Goal: Transaction & Acquisition: Purchase product/service

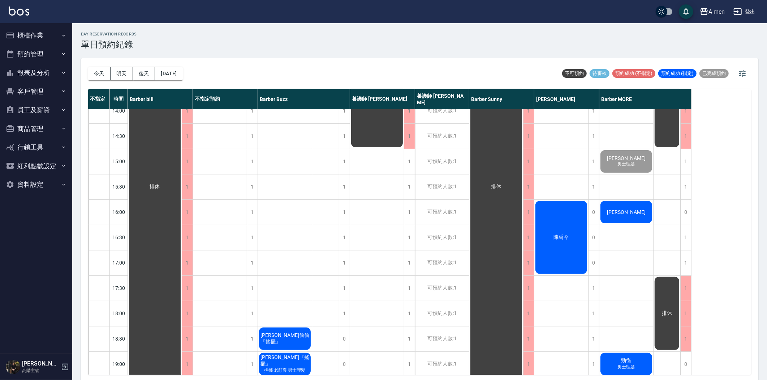
scroll to position [241, 0]
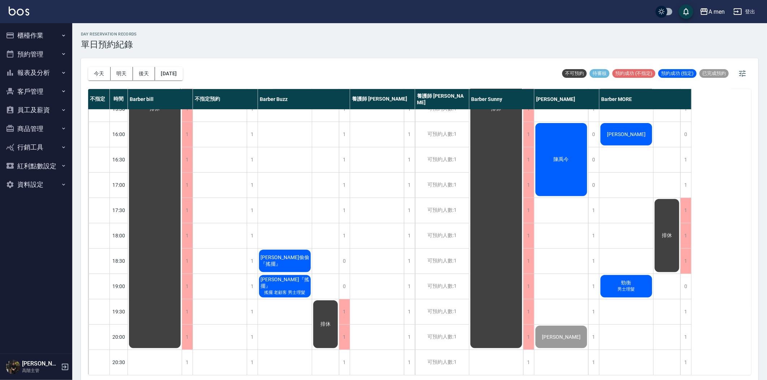
click at [182, 143] on div "[PERSON_NAME]" at bounding box center [155, 109] width 54 height 480
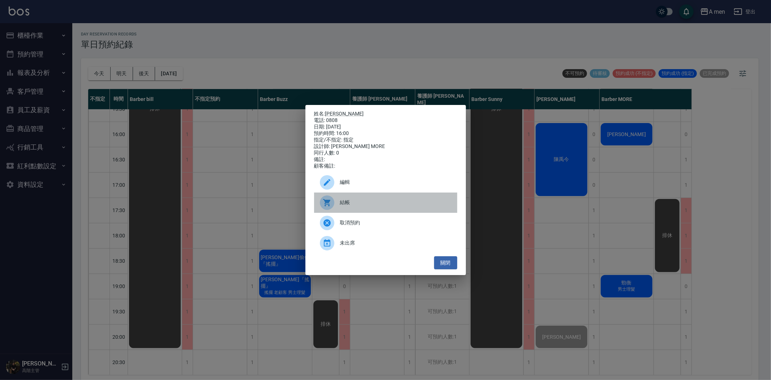
click at [377, 206] on span "結帳" at bounding box center [395, 202] width 111 height 8
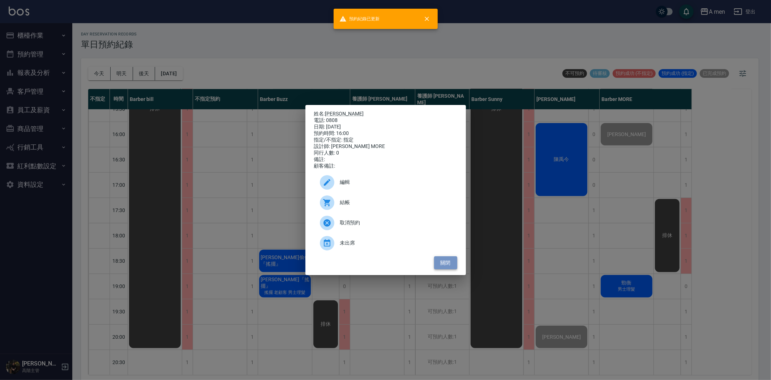
click at [453, 266] on button "關閉" at bounding box center [445, 262] width 23 height 13
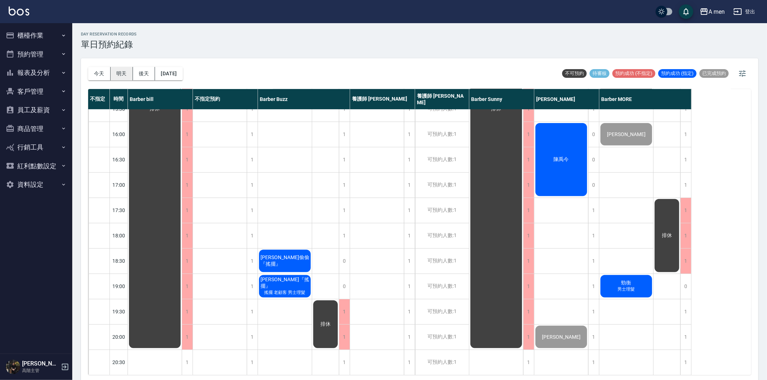
click at [132, 71] on button "明天" at bounding box center [122, 73] width 22 height 13
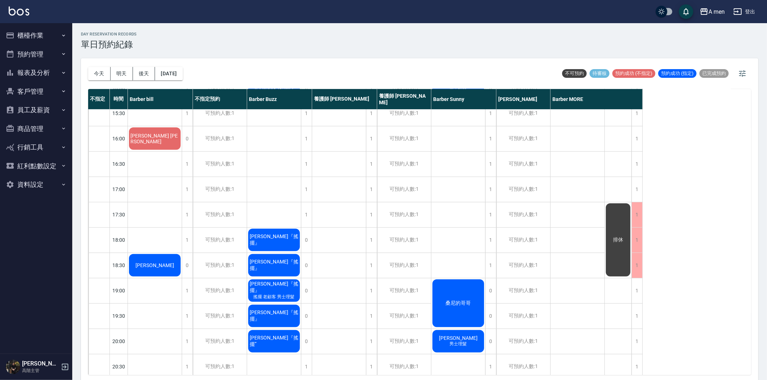
scroll to position [241, 0]
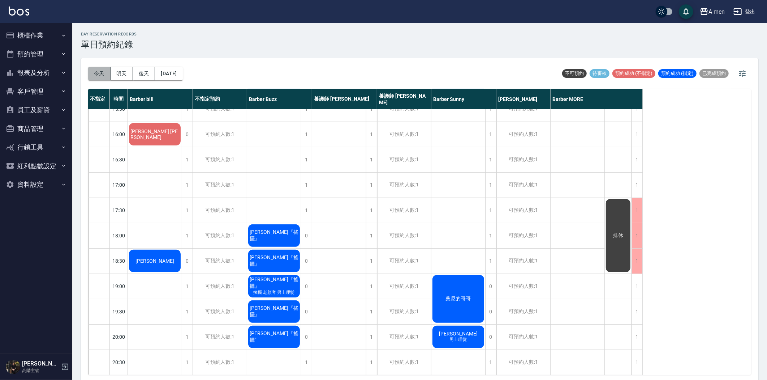
click at [94, 73] on button "今天" at bounding box center [99, 73] width 22 height 13
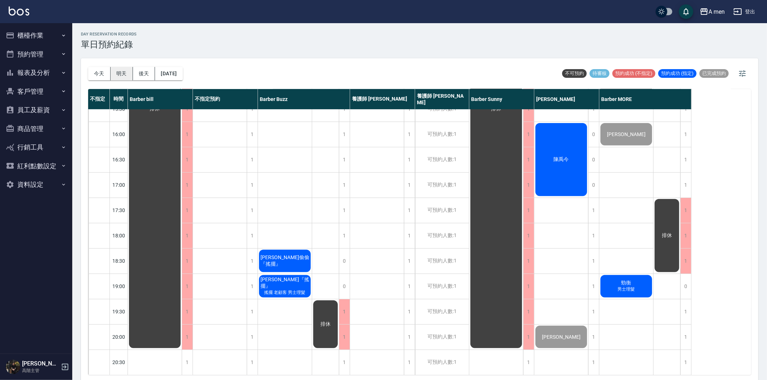
click at [129, 71] on button "明天" at bounding box center [122, 73] width 22 height 13
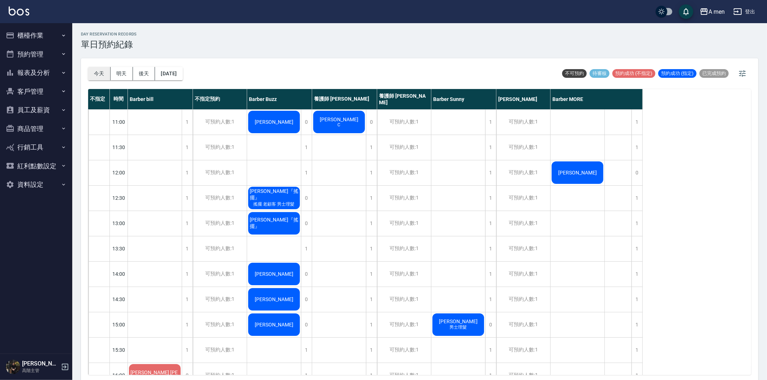
click at [95, 75] on button "今天" at bounding box center [99, 73] width 22 height 13
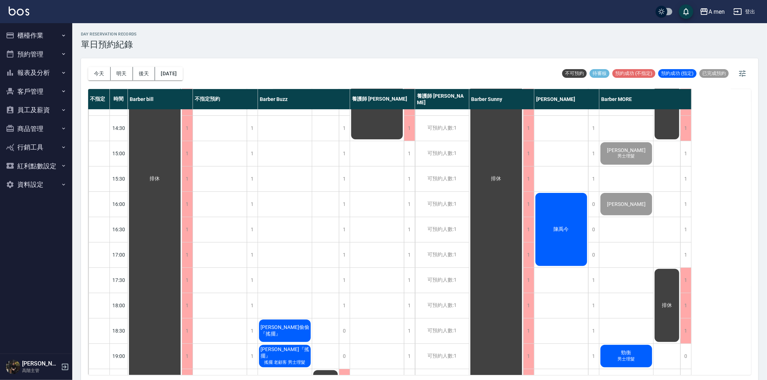
scroll to position [201, 0]
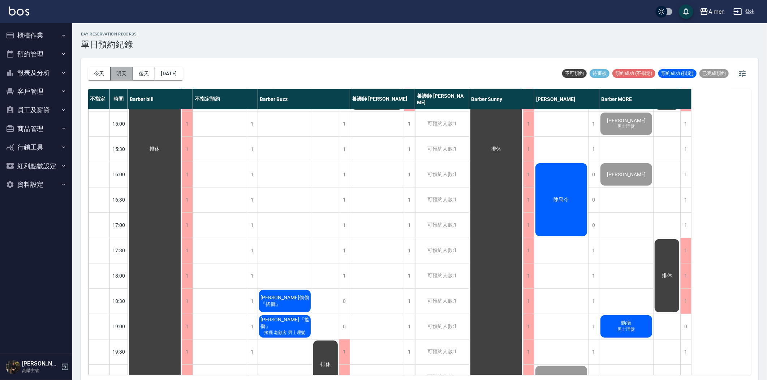
click at [121, 73] on button "明天" at bounding box center [122, 73] width 22 height 13
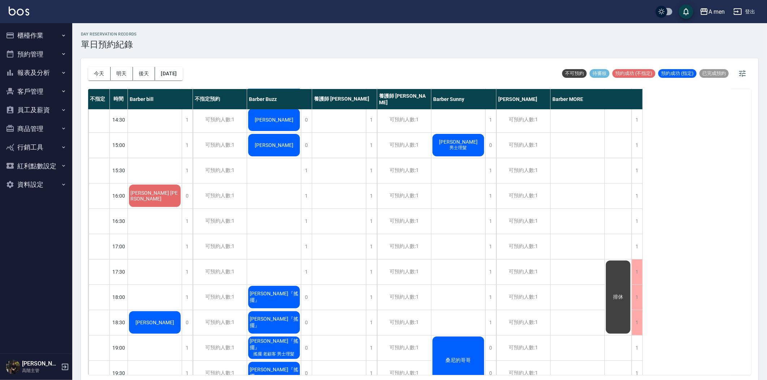
scroll to position [160, 0]
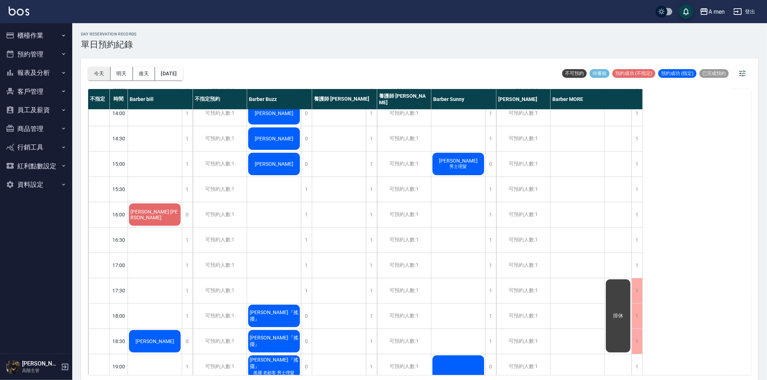
click at [93, 80] on div "[DATE] [DATE] [DATE] [DATE]" at bounding box center [135, 73] width 95 height 31
click at [97, 72] on button "今天" at bounding box center [99, 73] width 22 height 13
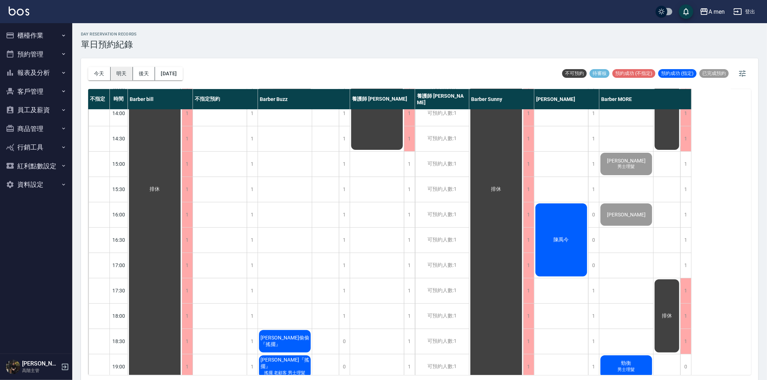
click at [121, 73] on button "明天" at bounding box center [122, 73] width 22 height 13
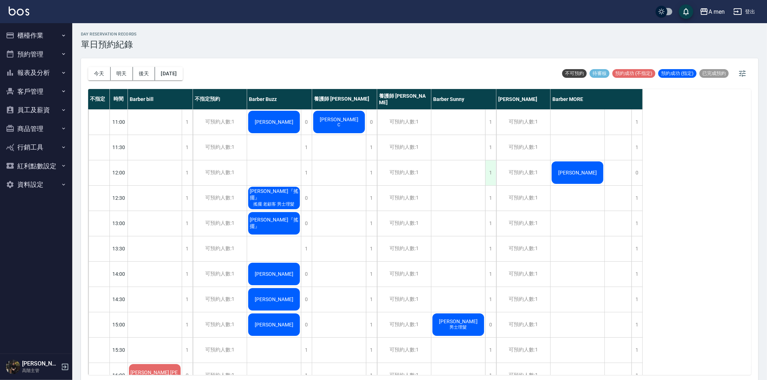
click at [494, 175] on div "1" at bounding box center [490, 172] width 11 height 25
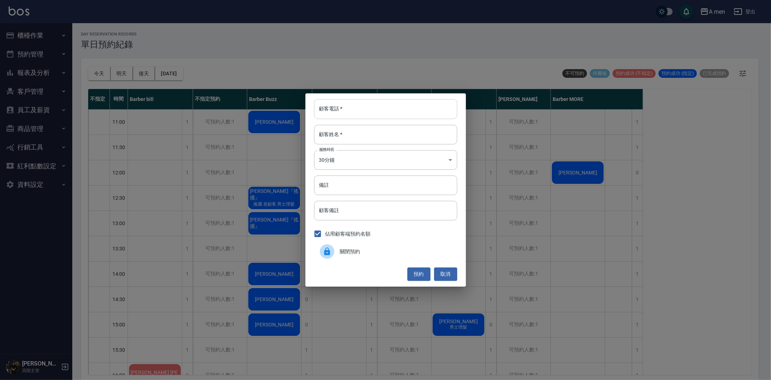
click at [402, 111] on input "顧客電話   *" at bounding box center [385, 109] width 143 height 20
type input "0911489757"
click at [384, 126] on input "顧客姓名   *" at bounding box center [385, 135] width 143 height 20
click at [421, 267] on button "預約" at bounding box center [418, 273] width 23 height 13
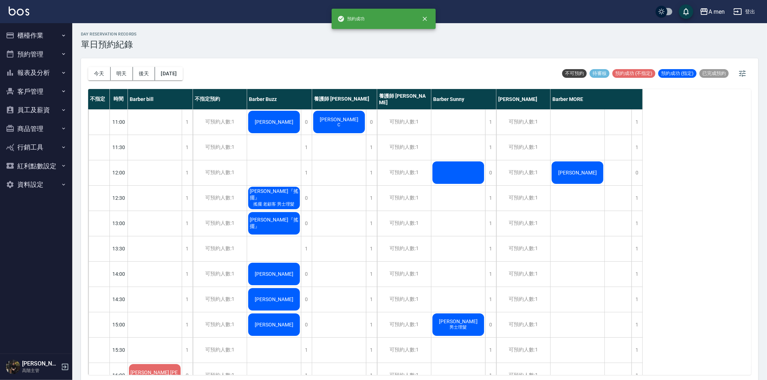
click at [182, 363] on div at bounding box center [155, 375] width 54 height 25
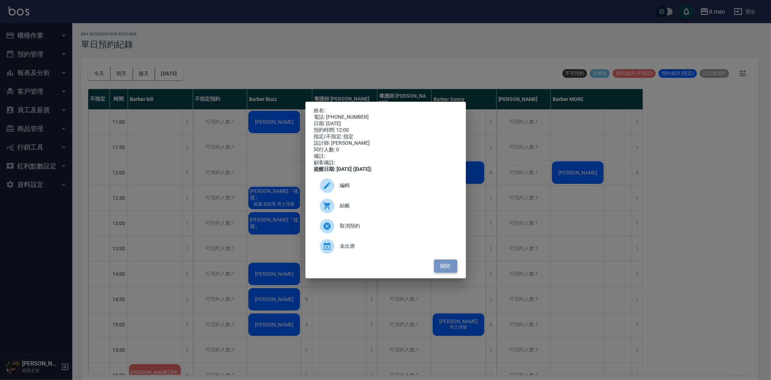
click at [445, 269] on button "關閉" at bounding box center [445, 265] width 23 height 13
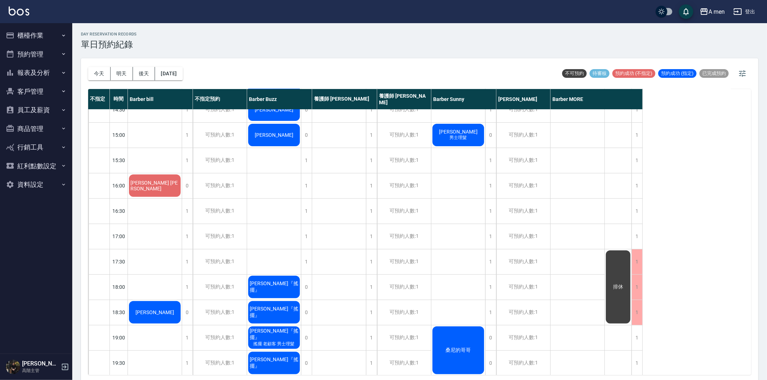
scroll to position [172, 0]
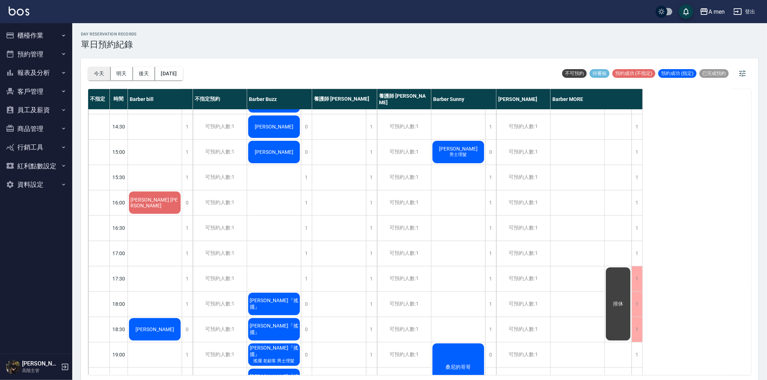
click at [102, 71] on button "今天" at bounding box center [99, 73] width 22 height 13
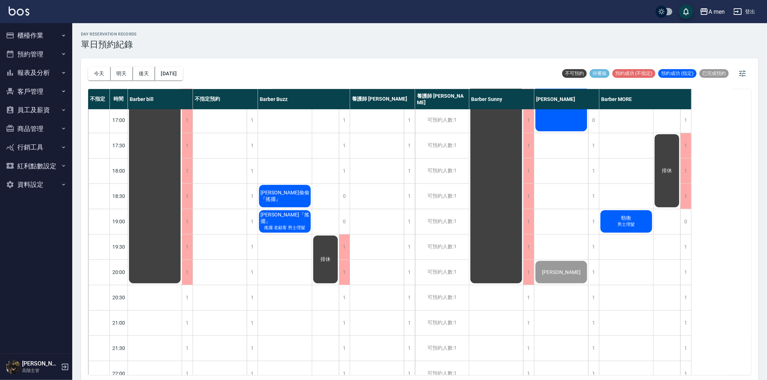
scroll to position [293, 0]
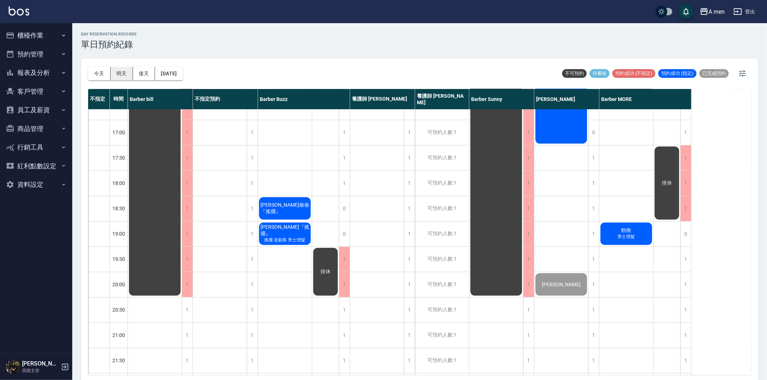
click at [123, 78] on button "明天" at bounding box center [122, 73] width 22 height 13
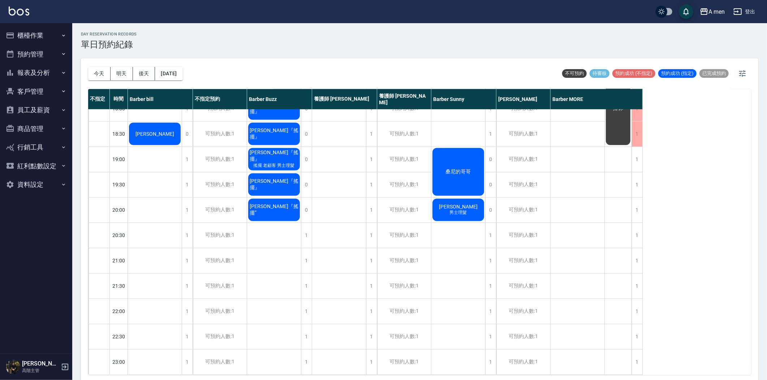
scroll to position [293, 0]
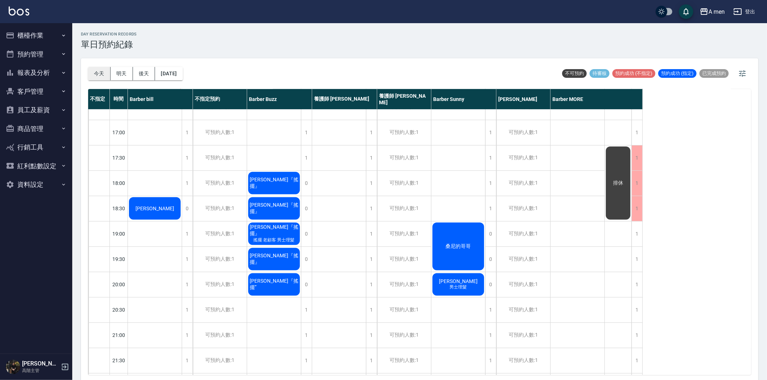
click at [100, 69] on button "今天" at bounding box center [99, 73] width 22 height 13
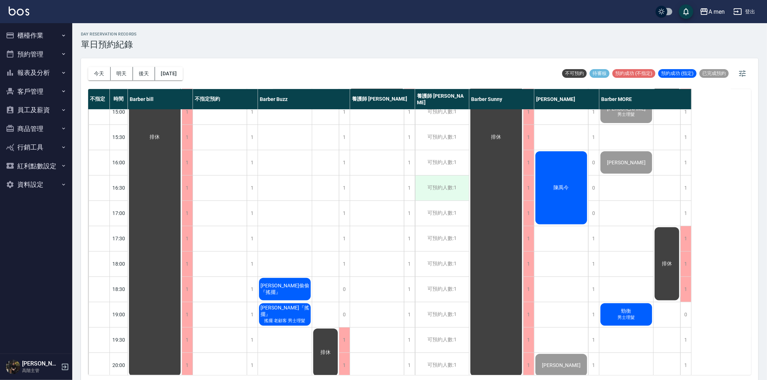
scroll to position [253, 0]
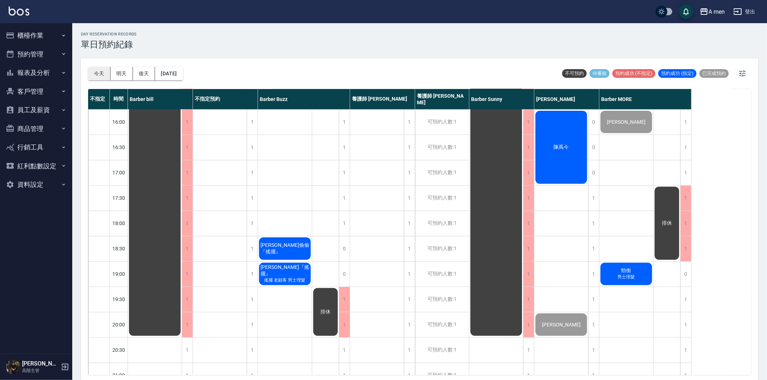
click at [103, 75] on button "今天" at bounding box center [99, 73] width 22 height 13
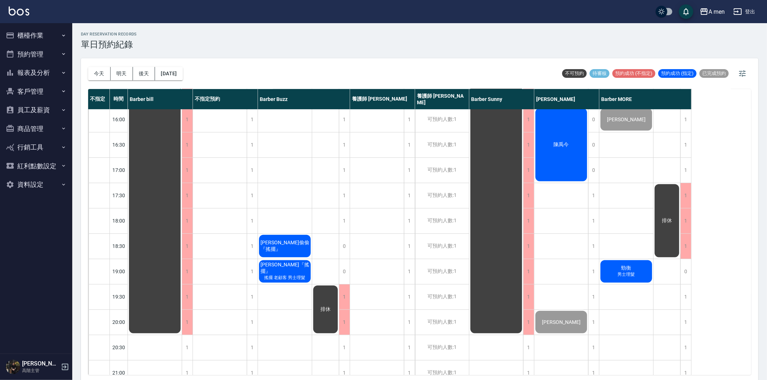
scroll to position [333, 0]
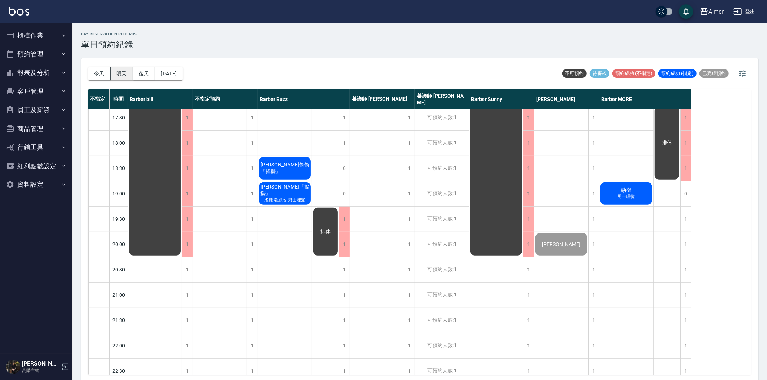
click at [122, 74] on button "明天" at bounding box center [122, 73] width 22 height 13
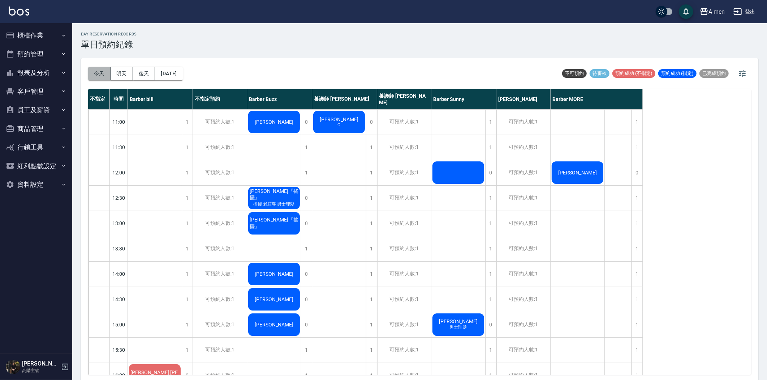
click at [103, 73] on button "今天" at bounding box center [99, 73] width 22 height 13
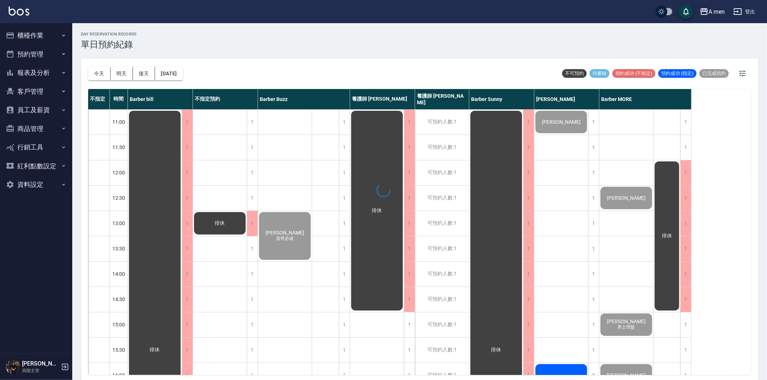
scroll to position [2, 0]
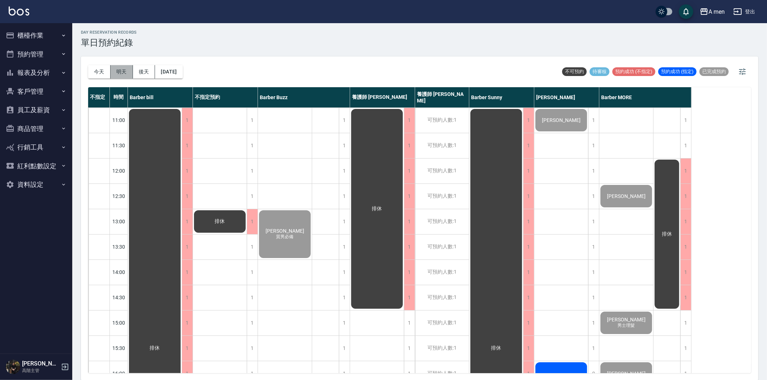
click at [128, 74] on button "明天" at bounding box center [122, 71] width 22 height 13
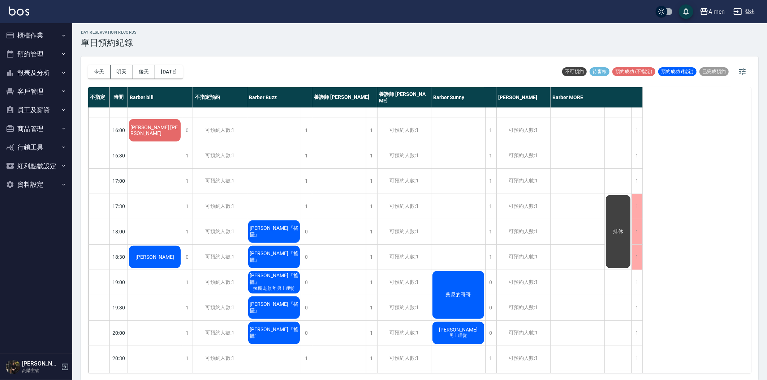
scroll to position [281, 0]
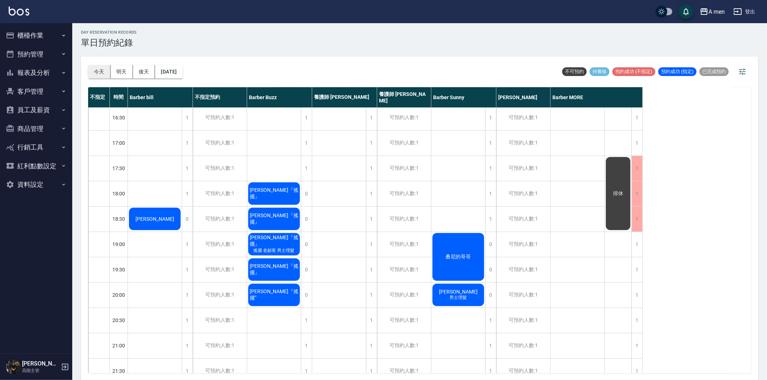
click at [98, 75] on button "今天" at bounding box center [99, 71] width 22 height 13
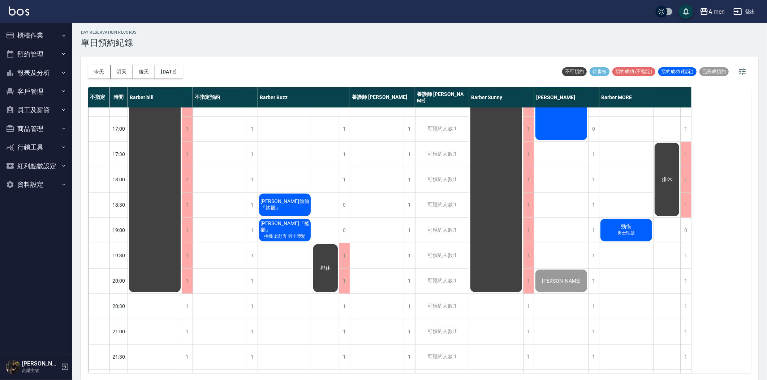
scroll to position [281, 0]
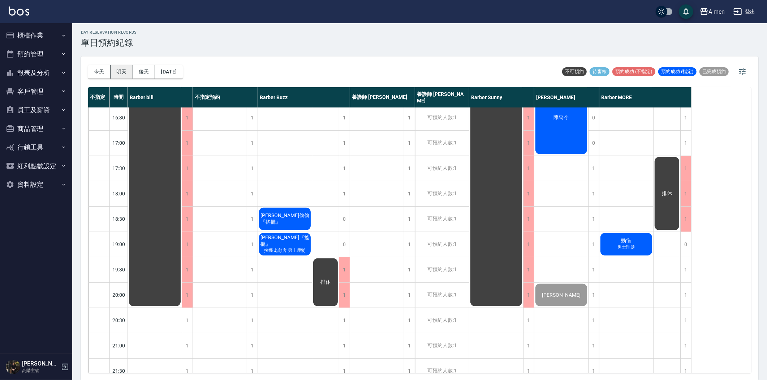
click at [118, 70] on button "明天" at bounding box center [122, 71] width 22 height 13
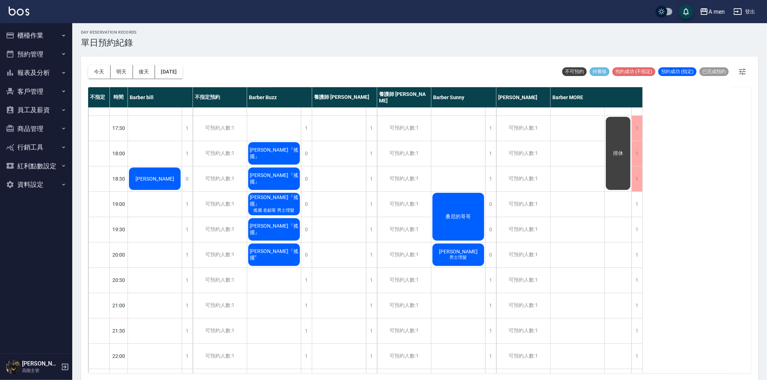
scroll to position [160, 0]
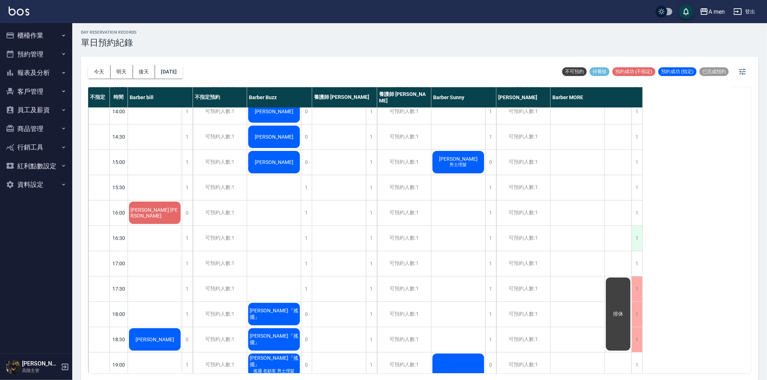
click at [640, 233] on div "1" at bounding box center [637, 238] width 11 height 25
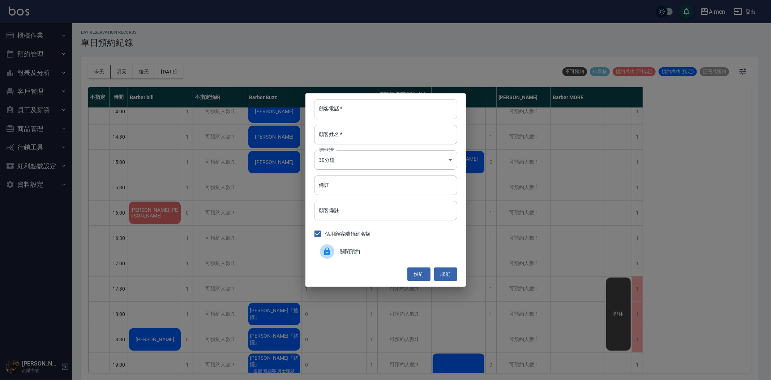
click at [401, 116] on input "顧客電話   *" at bounding box center [385, 109] width 143 height 20
type input "0979113719"
click at [395, 140] on input "顧客姓名   *" at bounding box center [385, 135] width 143 height 20
type input "V"
type input "ㄙ"
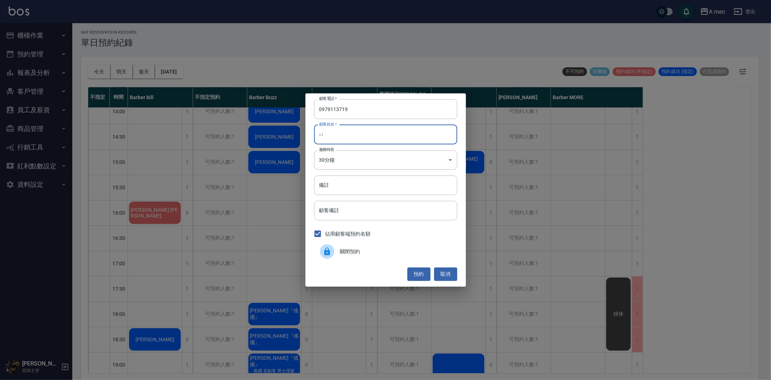
type input "於"
type input "許"
type input "徐"
type input "[PERSON_NAME]"
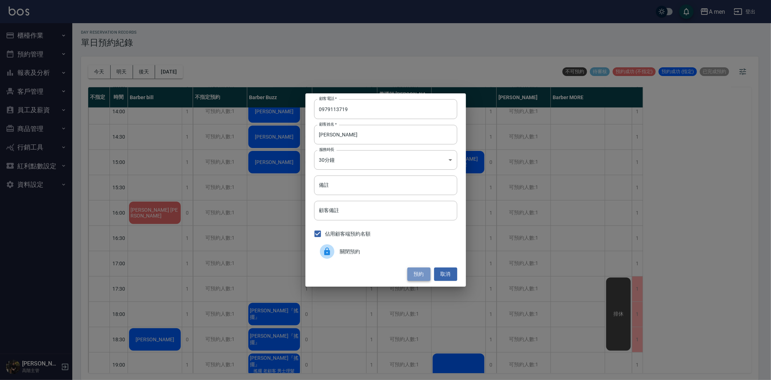
click at [416, 278] on button "預約" at bounding box center [418, 273] width 23 height 13
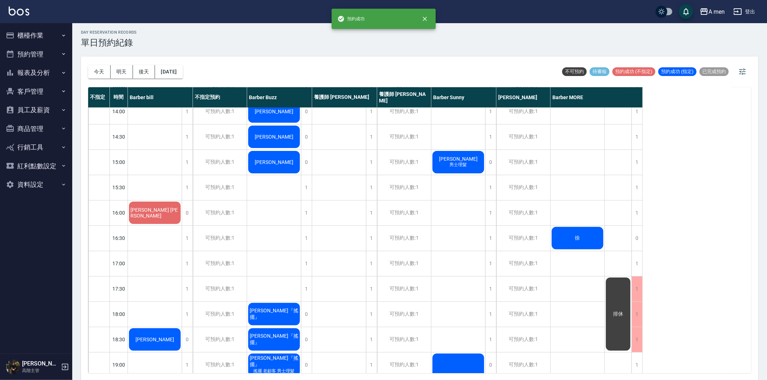
click at [182, 225] on div "徐" at bounding box center [155, 212] width 54 height 25
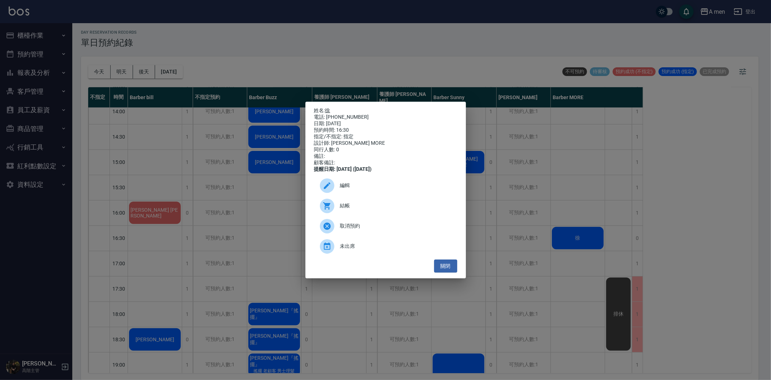
click at [330, 107] on link "徐" at bounding box center [327, 110] width 5 height 6
click at [457, 269] on div "姓名: [PERSON_NAME] 電話: [PHONE_NUMBER] 日期: [DATE] 預約時間: 16:30 指定/不指定: 指定 設計師: [PE…" at bounding box center [385, 190] width 160 height 177
click at [451, 269] on button "關閉" at bounding box center [445, 265] width 23 height 13
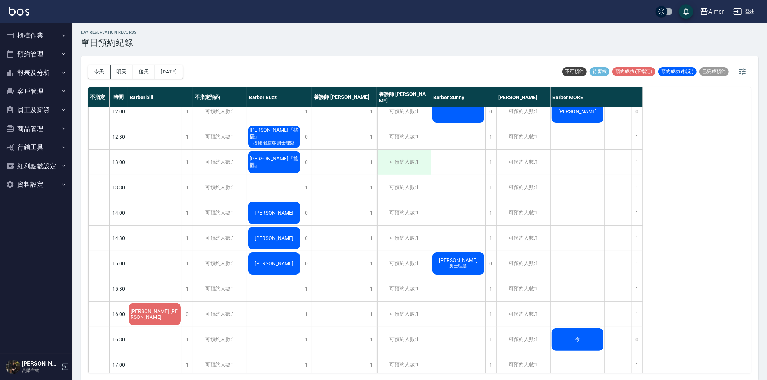
scroll to position [0, 0]
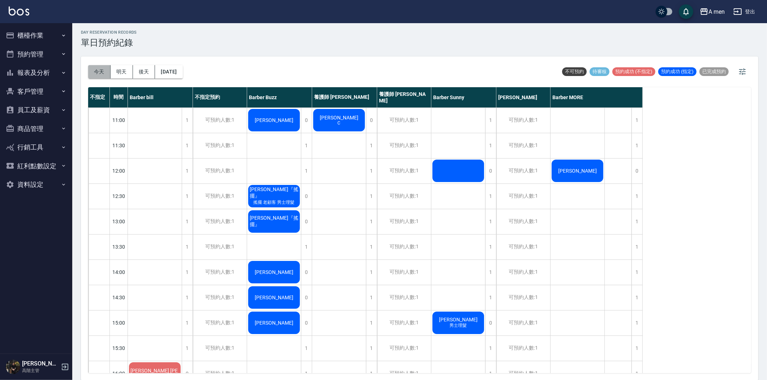
click at [106, 69] on button "今天" at bounding box center [99, 71] width 22 height 13
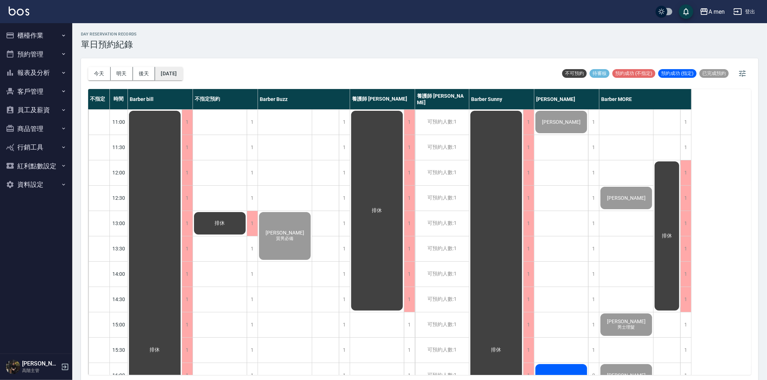
click at [168, 70] on button "[DATE]" at bounding box center [168, 73] width 27 height 13
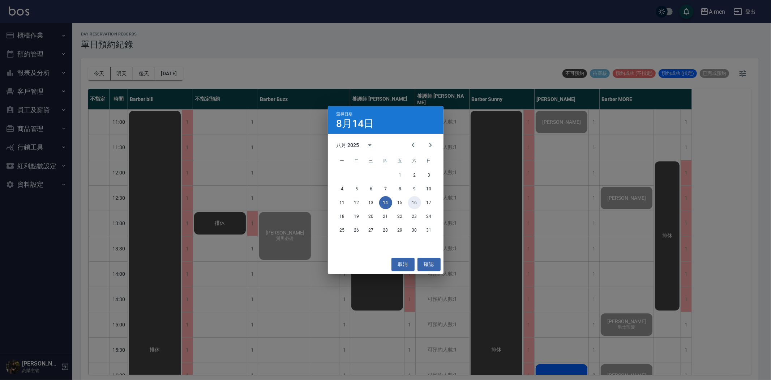
click at [417, 204] on button "16" at bounding box center [414, 202] width 13 height 13
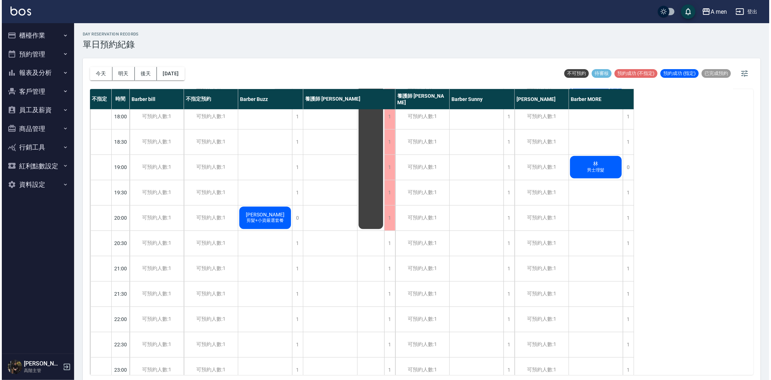
scroll to position [361, 0]
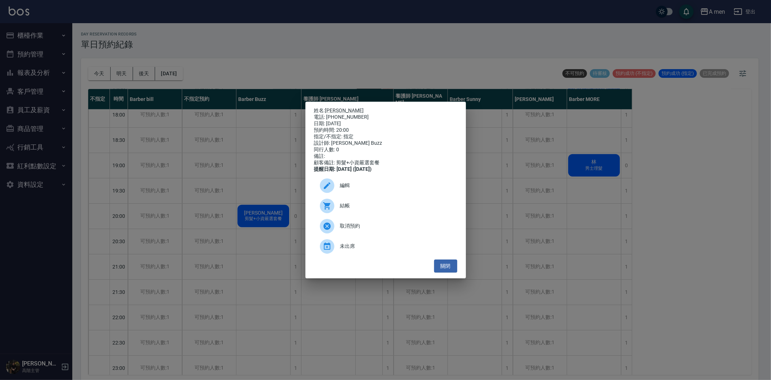
drag, startPoint x: 445, startPoint y: 274, endPoint x: 406, endPoint y: 263, distance: 40.5
click at [445, 273] on button "關閉" at bounding box center [445, 265] width 23 height 13
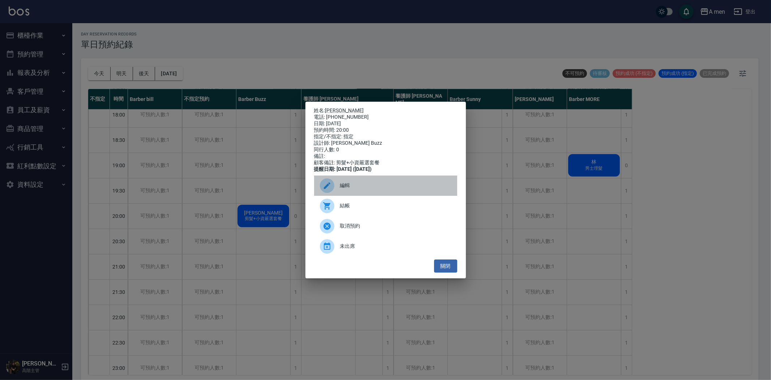
click at [326, 182] on div "編輯" at bounding box center [385, 185] width 143 height 20
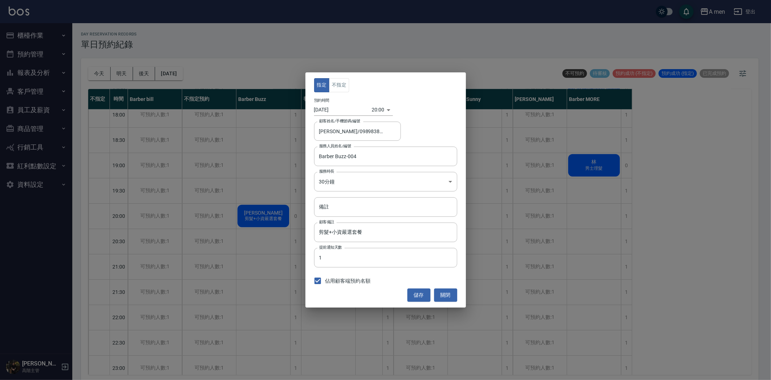
click at [379, 110] on body "A men 登出 櫃檯作業 打帳單 帳單列表 營業儀表板 現金收支登錄 高階收支登錄 材料自購登錄 每日結帳 排班表 現場電腦打卡 掃碼打卡 預約管理 預約管…" at bounding box center [385, 191] width 771 height 382
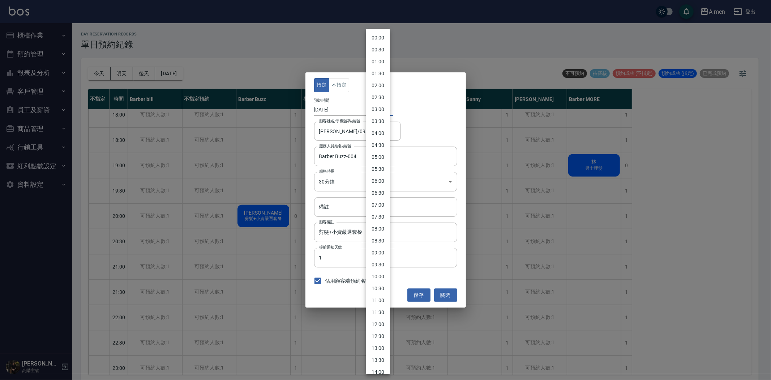
scroll to position [233, 0]
click at [377, 247] on li "18:30" at bounding box center [378, 246] width 24 height 12
type input "1755340200000"
click at [380, 112] on body "A men 登出 櫃檯作業 打帳單 帳單列表 營業儀表板 現金收支登錄 高階收支登錄 材料自購登錄 每日結帳 排班表 現場電腦打卡 掃碼打卡 預約管理 預約管…" at bounding box center [385, 191] width 771 height 382
click at [382, 245] on li "18:30" at bounding box center [378, 246] width 24 height 12
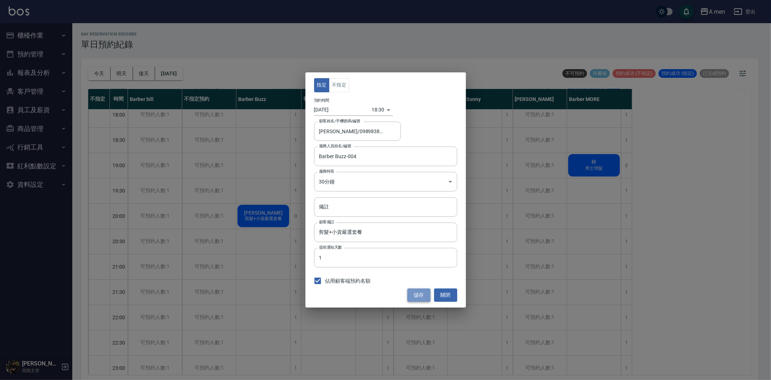
click at [421, 296] on button "儲存" at bounding box center [418, 294] width 23 height 13
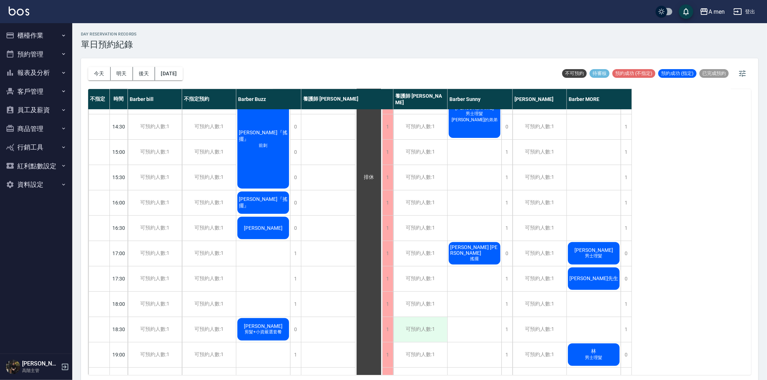
scroll to position [0, 0]
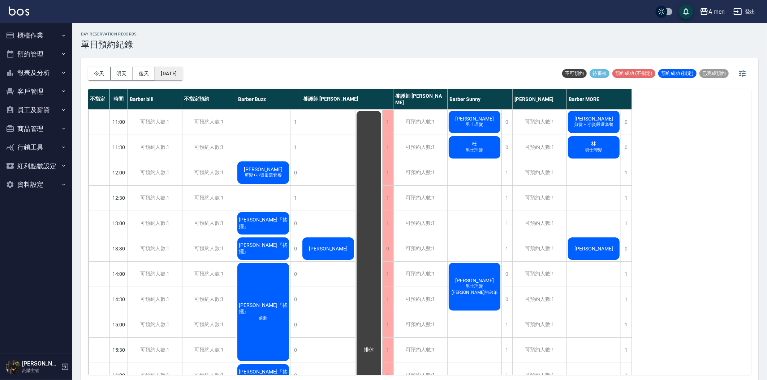
click at [167, 75] on button "[DATE]" at bounding box center [168, 73] width 27 height 13
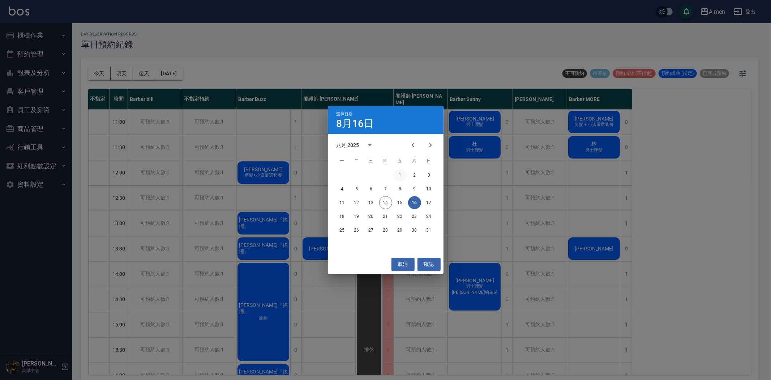
click at [403, 173] on button "1" at bounding box center [400, 174] width 13 height 13
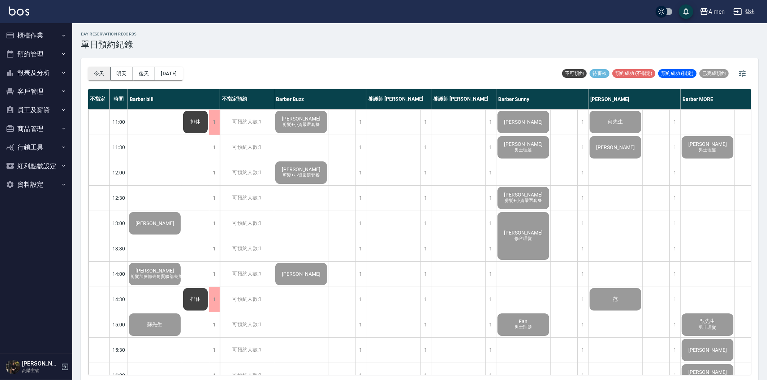
click at [88, 73] on button "今天" at bounding box center [99, 73] width 22 height 13
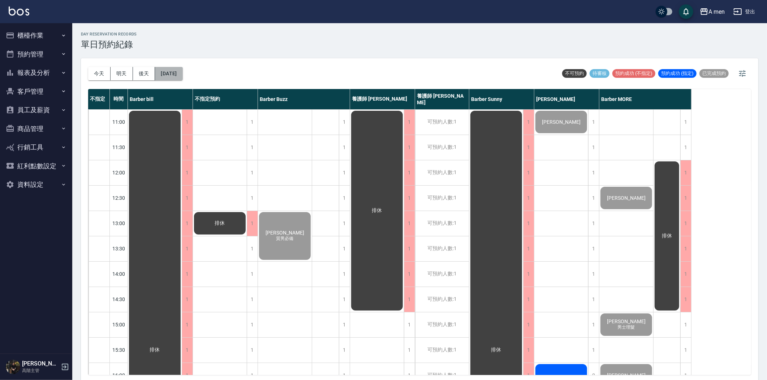
click at [169, 68] on button "[DATE]" at bounding box center [168, 73] width 27 height 13
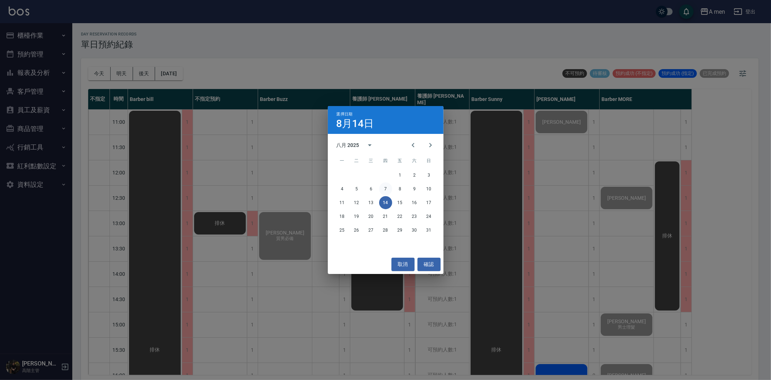
click at [387, 190] on button "7" at bounding box center [385, 188] width 13 height 13
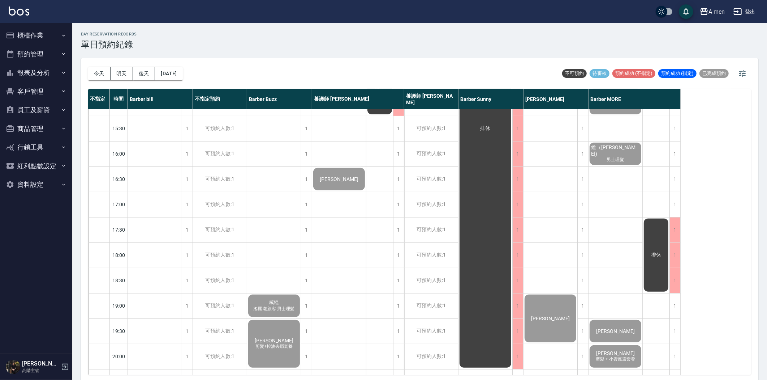
scroll to position [80, 0]
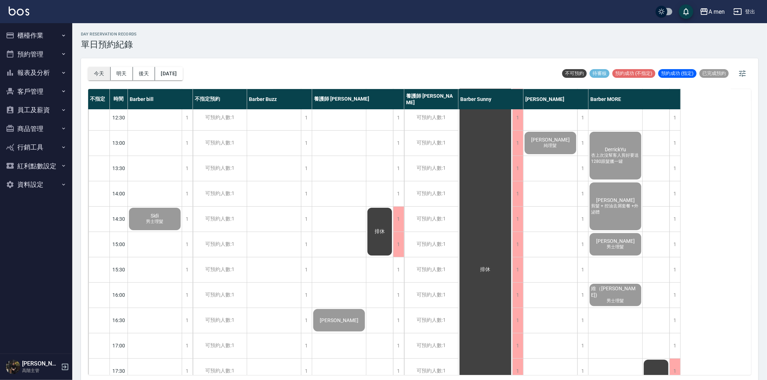
click at [104, 70] on button "今天" at bounding box center [99, 73] width 22 height 13
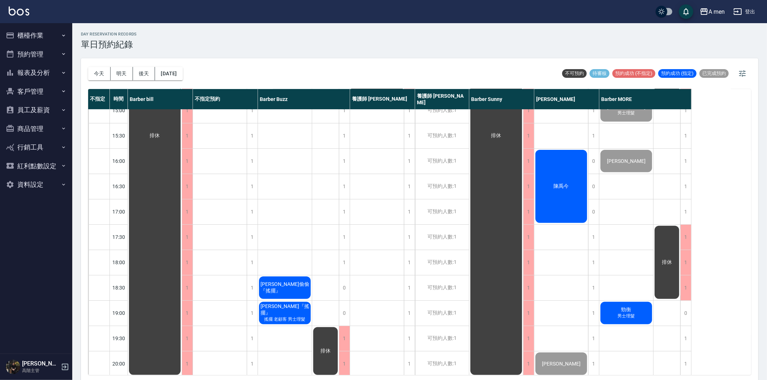
scroll to position [241, 0]
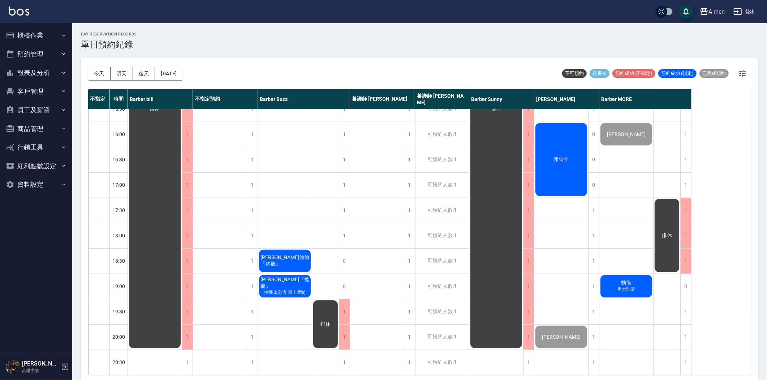
drag, startPoint x: 307, startPoint y: 167, endPoint x: 310, endPoint y: 183, distance: 15.7
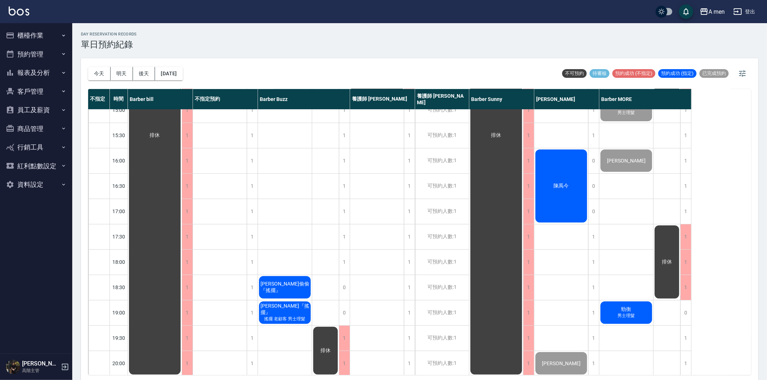
scroll to position [201, 0]
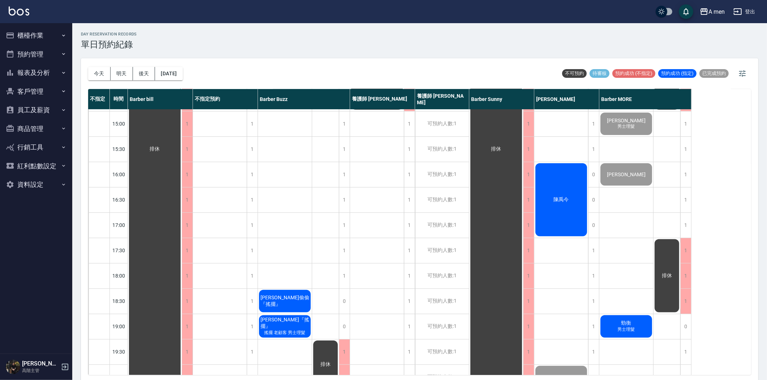
drag, startPoint x: 287, startPoint y: 196, endPoint x: 275, endPoint y: 196, distance: 11.9
click at [342, 202] on div "1" at bounding box center [344, 199] width 11 height 25
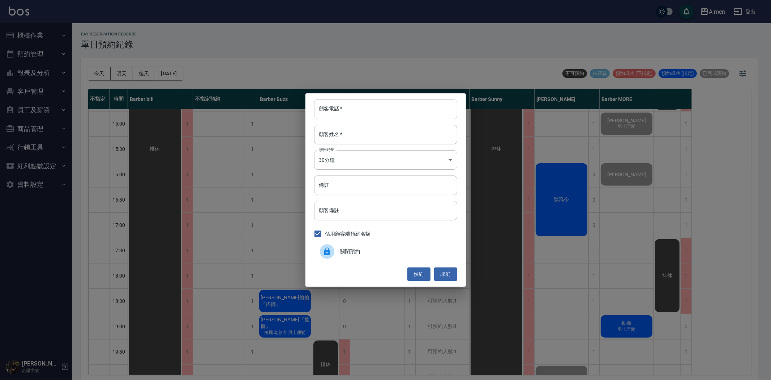
click at [344, 103] on input "顧客電話   *" at bounding box center [385, 109] width 143 height 20
type input "12346578900"
click at [335, 141] on input "顧客姓名   *" at bounding box center [385, 135] width 143 height 20
type input "R"
type input "r"
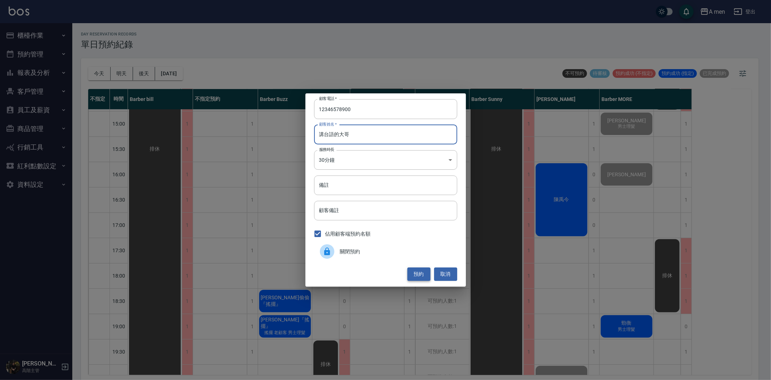
type input "講台語的大哥"
click at [414, 273] on button "預約" at bounding box center [418, 273] width 23 height 13
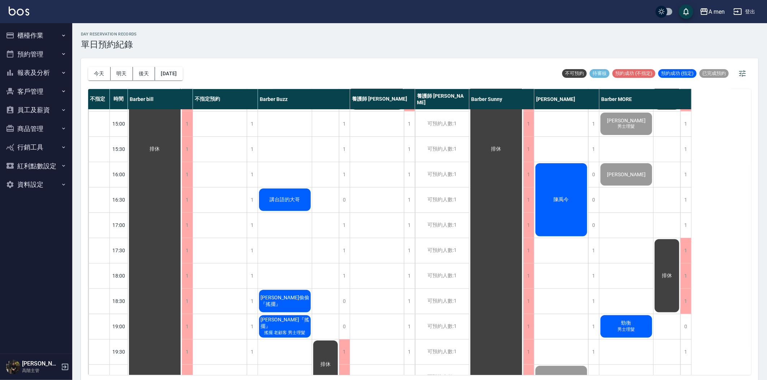
click at [182, 193] on div "講台語的大哥" at bounding box center [155, 149] width 54 height 480
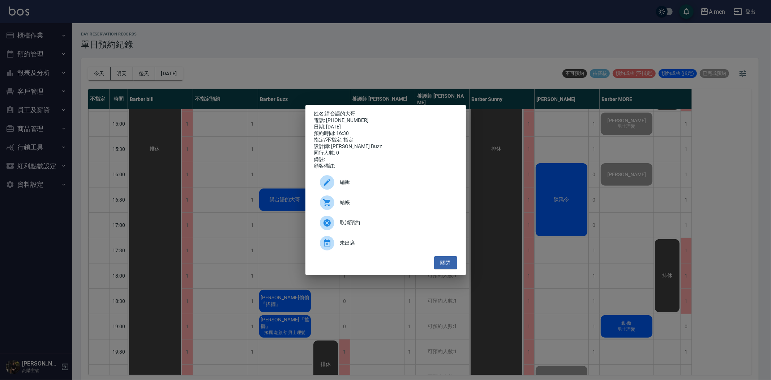
click at [355, 184] on span "編輯" at bounding box center [395, 182] width 111 height 8
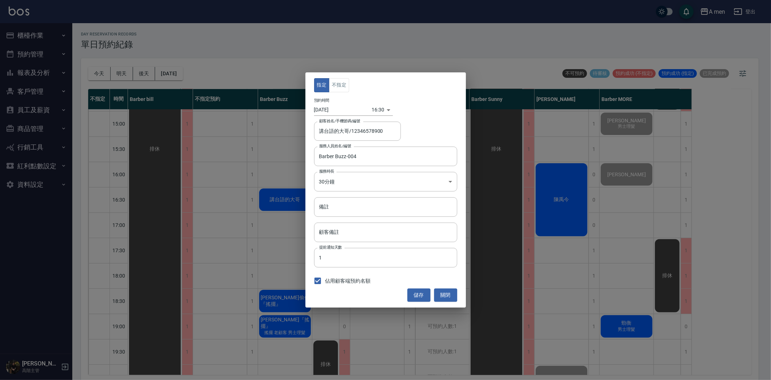
click at [329, 77] on div "指定 不指定 預約時間 [DATE] 16:30 1755160200000 顧客姓名/手機號碼/編號 講台語的大哥/12346578900 顧客姓名/手機號…" at bounding box center [385, 189] width 160 height 235
click at [335, 82] on button "不指定" at bounding box center [339, 85] width 20 height 14
click at [428, 292] on button "儲存" at bounding box center [418, 294] width 23 height 13
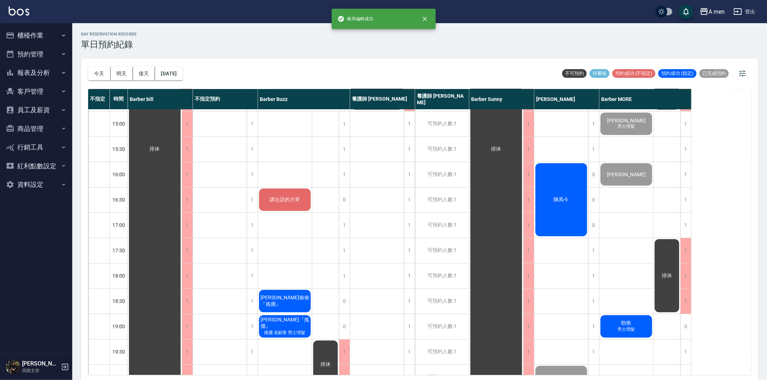
click at [182, 203] on div "講台語的大哥" at bounding box center [155, 149] width 54 height 480
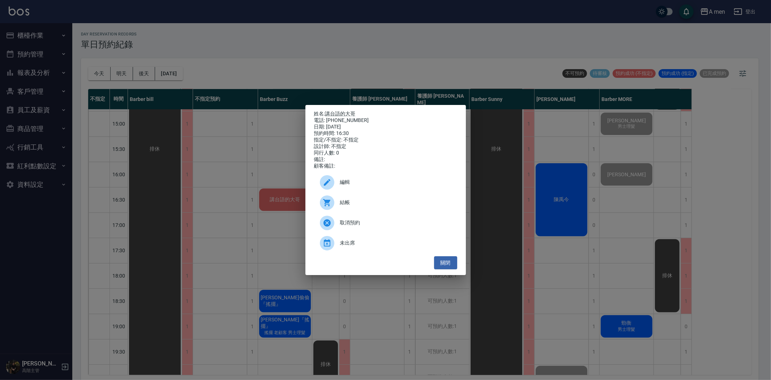
click at [269, 161] on div "姓名: 講台語的大哥 電話: [PHONE_NUMBER] 日期: [DATE] 預約時間: 16:30 指定/不指定: 不指定 設計師: 不指定 同行人數:…" at bounding box center [385, 190] width 771 height 380
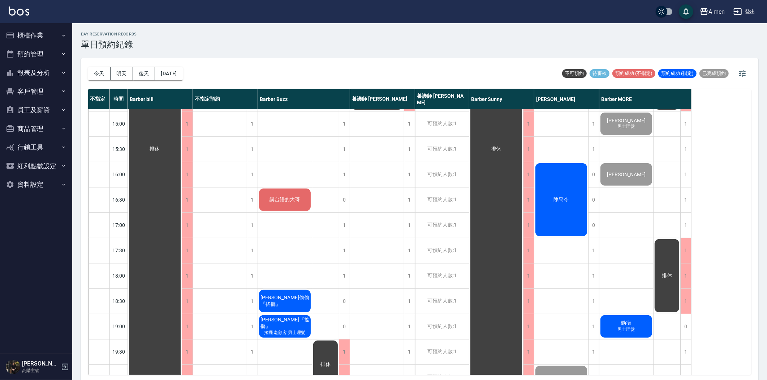
click at [162, 152] on span "講台語的大哥" at bounding box center [155, 149] width 13 height 7
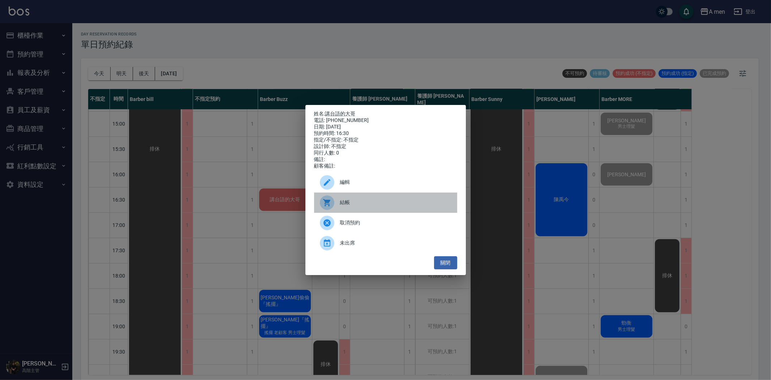
click at [343, 212] on div "結帳" at bounding box center [385, 202] width 143 height 20
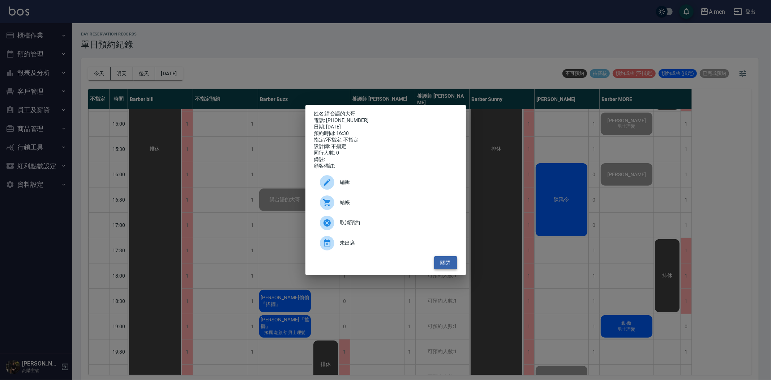
click at [457, 265] on button "關閉" at bounding box center [445, 262] width 23 height 13
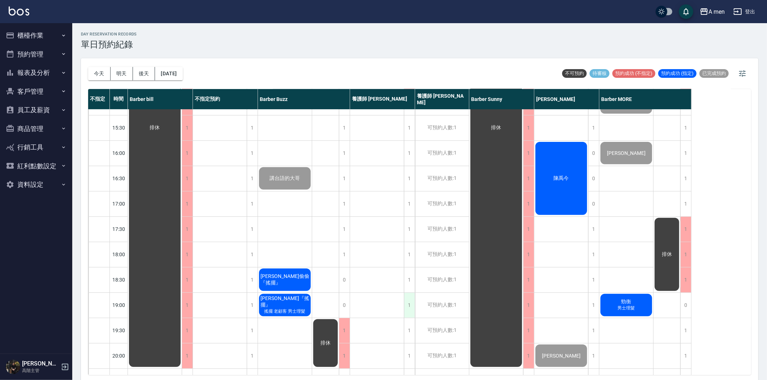
scroll to position [241, 0]
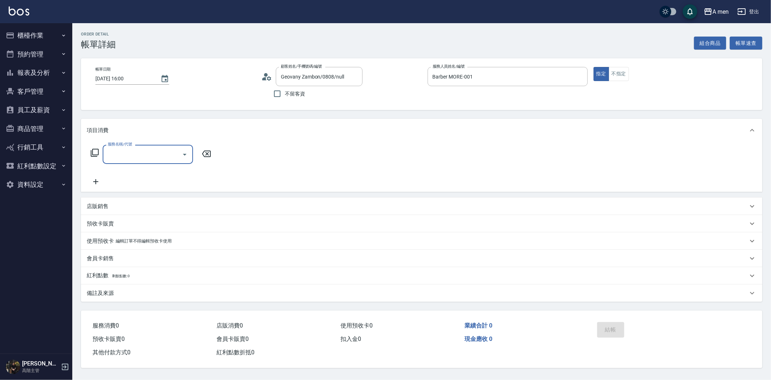
click at [150, 156] on input "服務名稱/代號" at bounding box center [142, 154] width 73 height 13
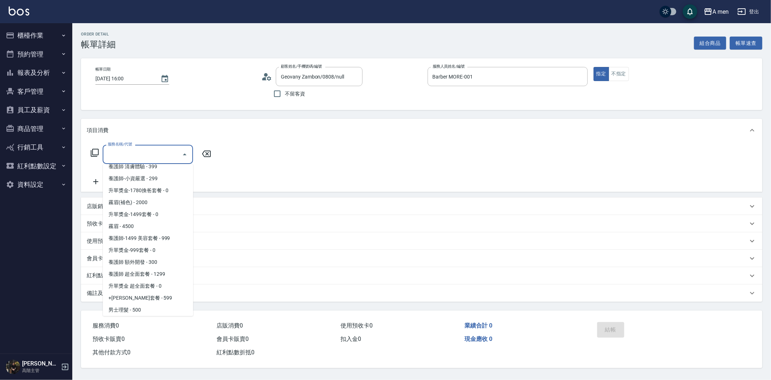
scroll to position [160, 0]
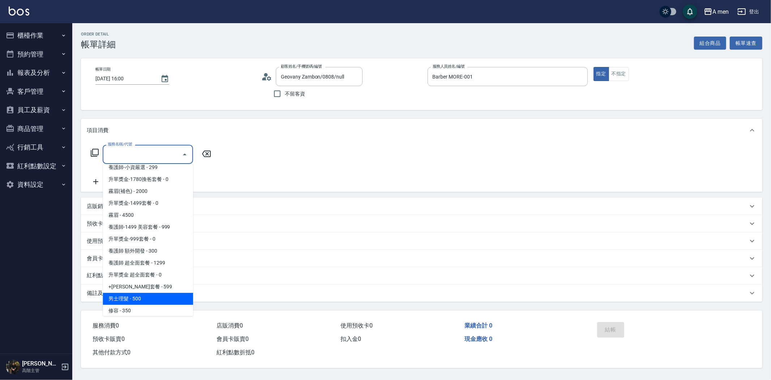
click at [144, 294] on span "男士理髮 - 500" at bounding box center [148, 298] width 90 height 12
type input "男士理髮(A01)"
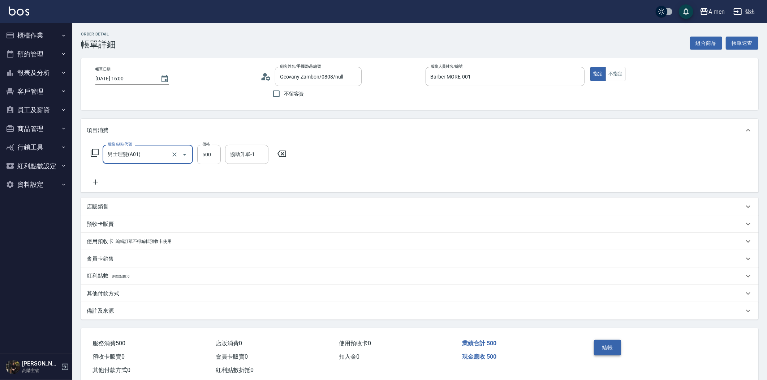
click at [615, 341] on button "結帳" at bounding box center [607, 346] width 27 height 15
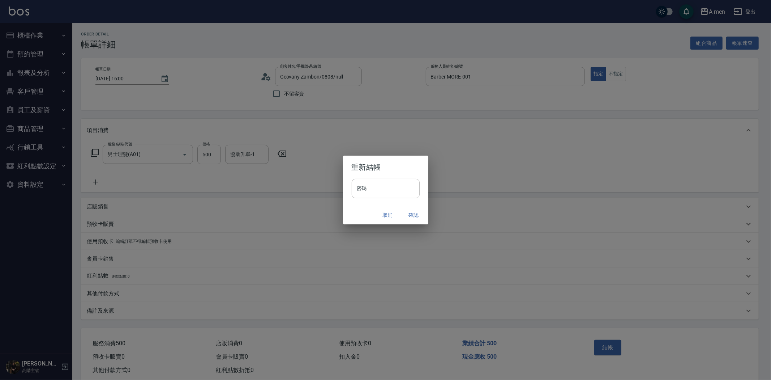
click at [417, 214] on button "確認" at bounding box center [413, 214] width 23 height 13
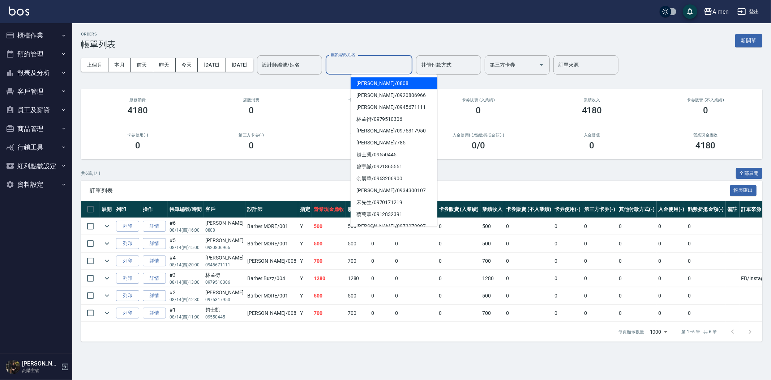
click at [374, 67] on input "顧客編號/姓名" at bounding box center [369, 65] width 80 height 13
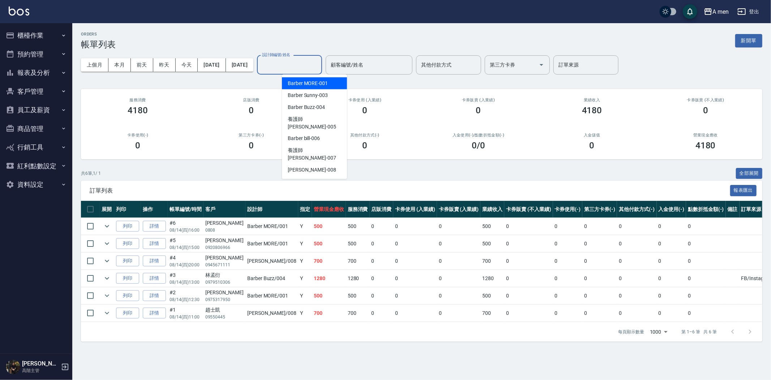
drag, startPoint x: 320, startPoint y: 67, endPoint x: 319, endPoint y: 72, distance: 5.5
click at [319, 68] on input "設計師編號/姓名" at bounding box center [289, 65] width 59 height 13
click at [318, 105] on span "Barber Buzz -004" at bounding box center [306, 107] width 37 height 8
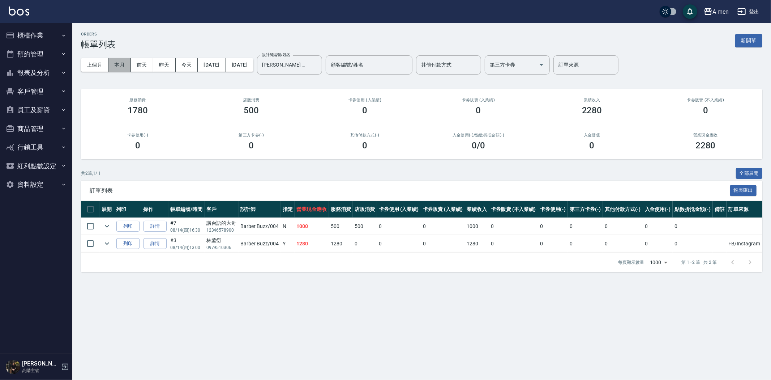
click at [123, 63] on button "本月" at bounding box center [119, 64] width 22 height 13
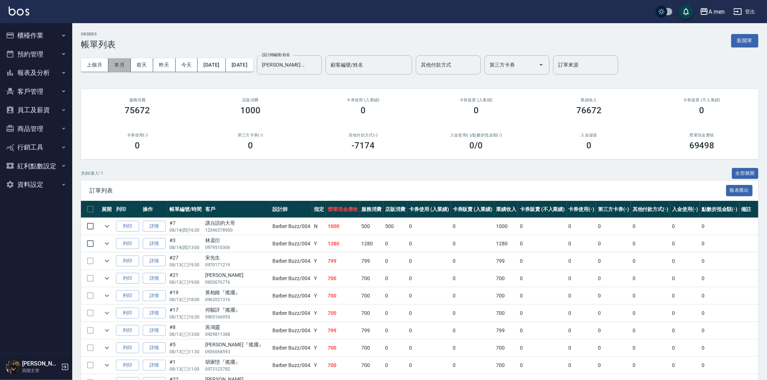
click at [117, 66] on button "本月" at bounding box center [119, 64] width 22 height 13
click at [308, 70] on input "Barber Buzz-004" at bounding box center [284, 65] width 48 height 13
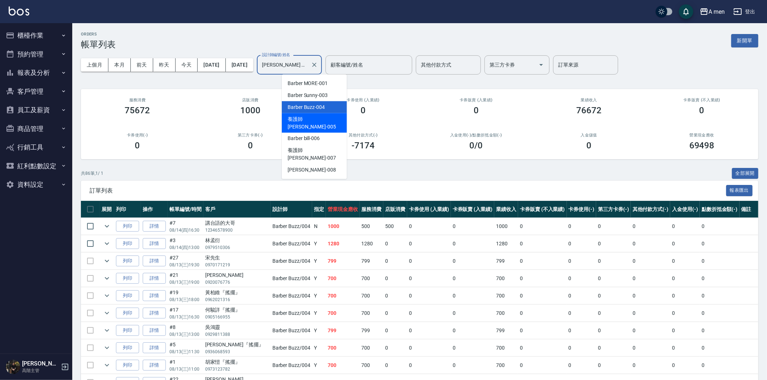
click at [316, 120] on span "養護師 小蔡 -005" at bounding box center [314, 122] width 53 height 15
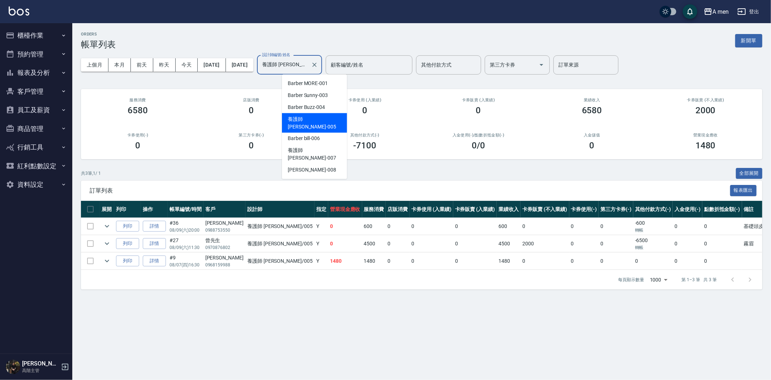
click at [306, 64] on input "養護師 小蔡-005" at bounding box center [284, 65] width 48 height 13
click at [309, 84] on span "Barber MORE -001" at bounding box center [308, 84] width 40 height 8
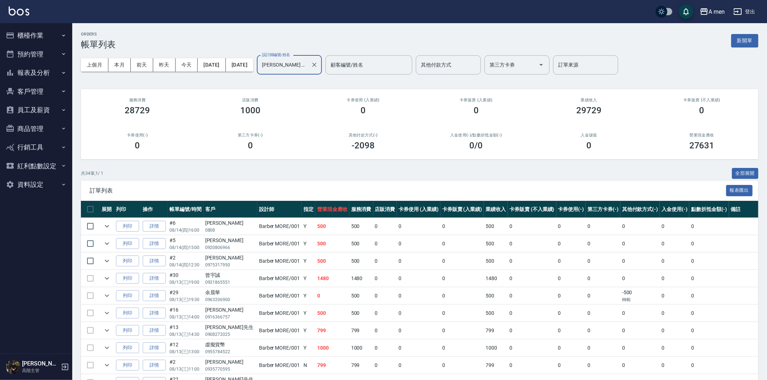
click at [308, 63] on input "Barber MORE-001" at bounding box center [284, 65] width 48 height 13
click at [308, 94] on span "Barber Sunny -003" at bounding box center [308, 95] width 40 height 8
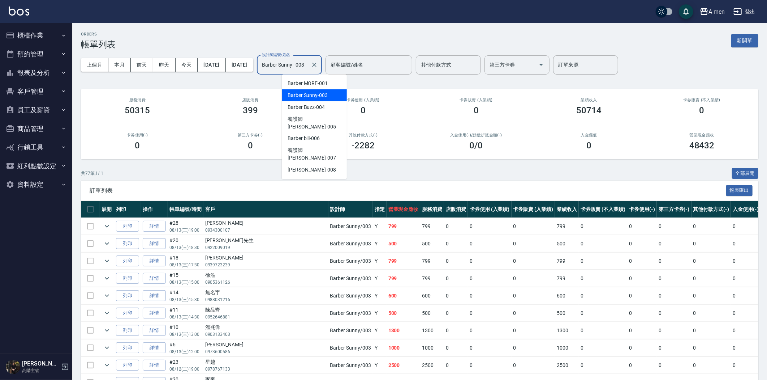
click at [308, 70] on input "Barber Sunny -003" at bounding box center [284, 65] width 48 height 13
click at [311, 135] on span "Barber bill -006" at bounding box center [304, 139] width 32 height 8
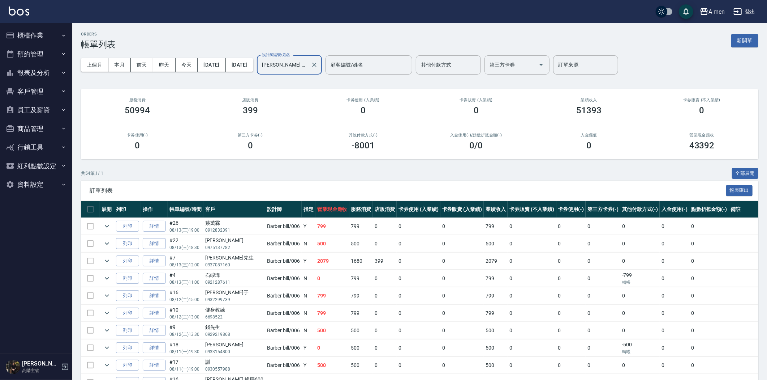
click at [306, 61] on input "Barber bill-006" at bounding box center [284, 65] width 48 height 13
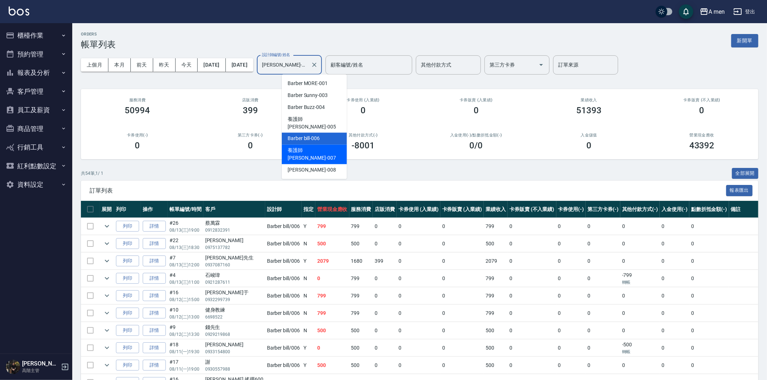
click at [323, 147] on span "養護師 小趙 -007" at bounding box center [314, 154] width 53 height 15
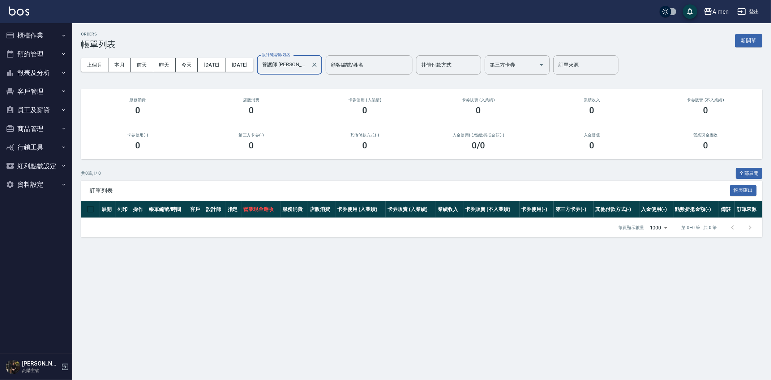
click at [308, 65] on input "養護師 小趙-007" at bounding box center [284, 65] width 48 height 13
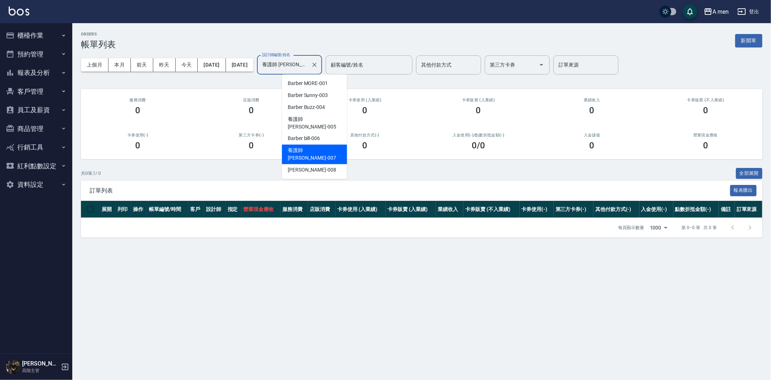
click at [309, 147] on span "養護師 小趙 -007" at bounding box center [314, 154] width 53 height 15
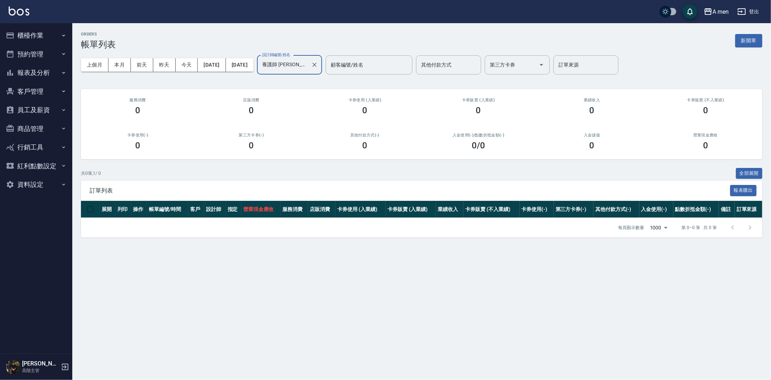
click at [308, 64] on input "養護師 小趙-007" at bounding box center [284, 65] width 48 height 13
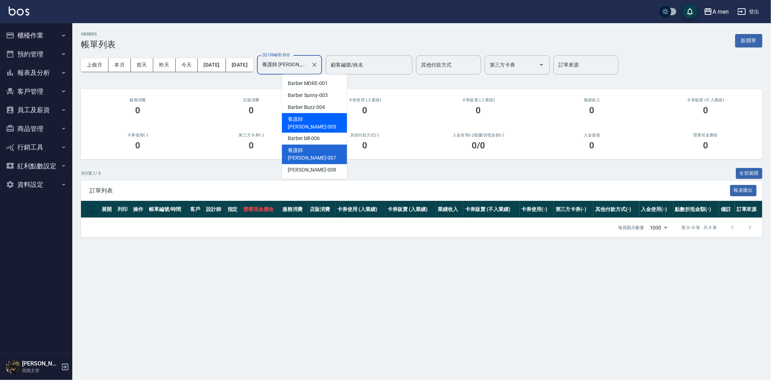
click at [312, 118] on span "養護師 小蔡 -005" at bounding box center [314, 122] width 53 height 15
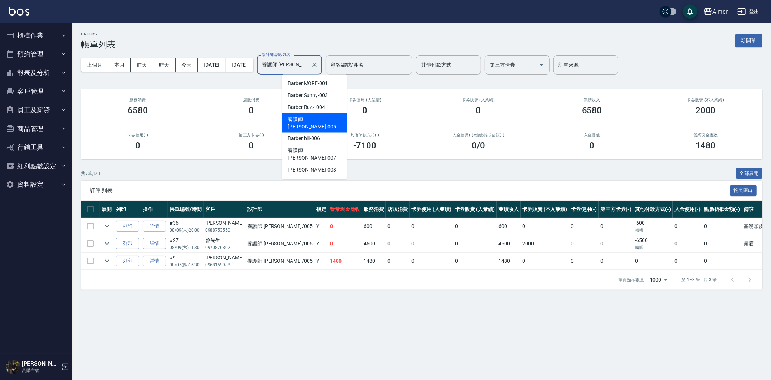
click at [297, 64] on input "養護師 小蔡-005" at bounding box center [284, 65] width 48 height 13
click at [334, 164] on div "Garry -008" at bounding box center [314, 170] width 65 height 12
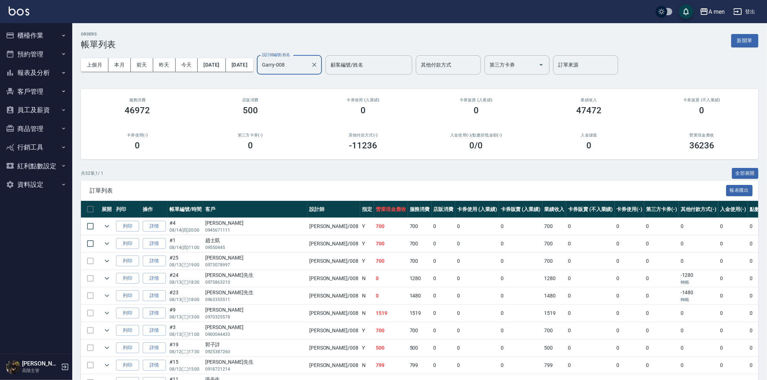
click at [308, 67] on input "Garry-008" at bounding box center [284, 65] width 48 height 13
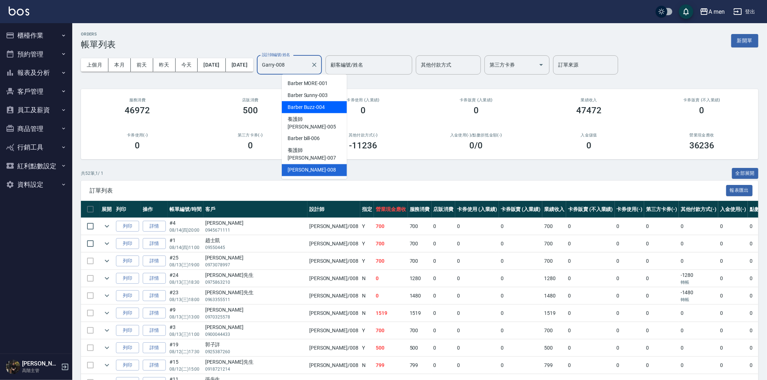
click at [307, 101] on div "Barber Buzz -004" at bounding box center [314, 107] width 65 height 12
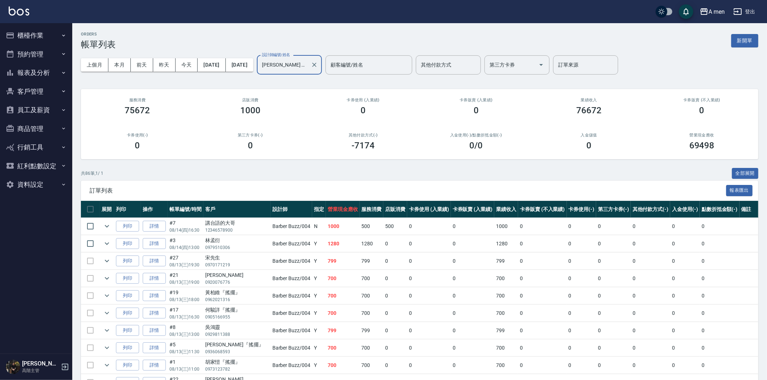
click at [31, 95] on button "客戶管理" at bounding box center [36, 91] width 67 height 19
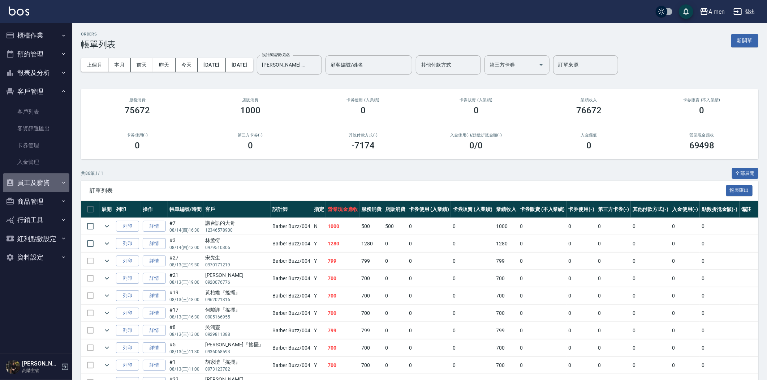
click at [40, 183] on button "員工及薪資" at bounding box center [36, 182] width 67 height 19
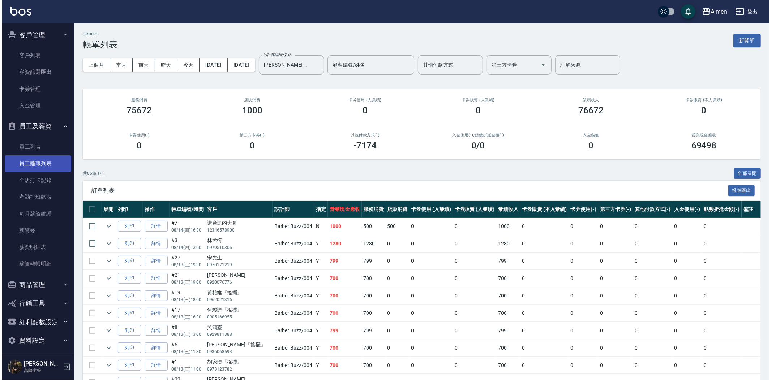
scroll to position [61, 0]
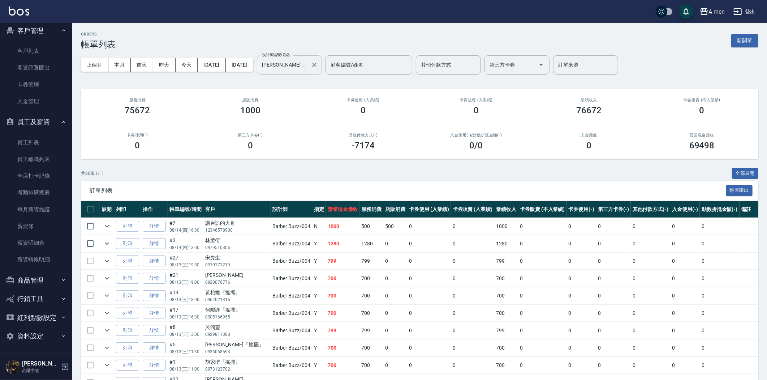
click at [308, 69] on input "Barber Buzz-004" at bounding box center [284, 65] width 48 height 13
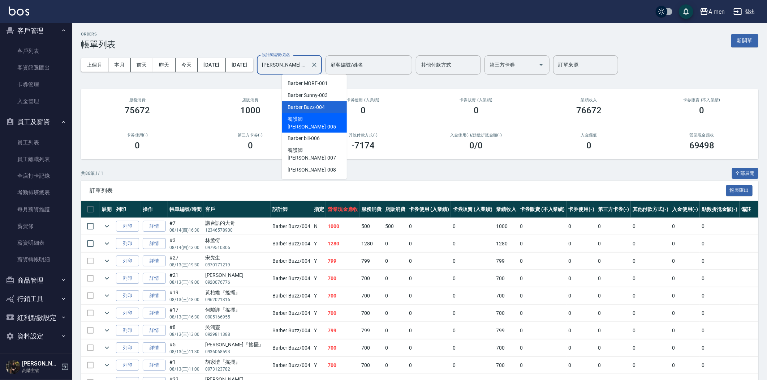
click at [311, 117] on span "養護師 小蔡 -005" at bounding box center [314, 122] width 53 height 15
type input "養護師 小蔡-005"
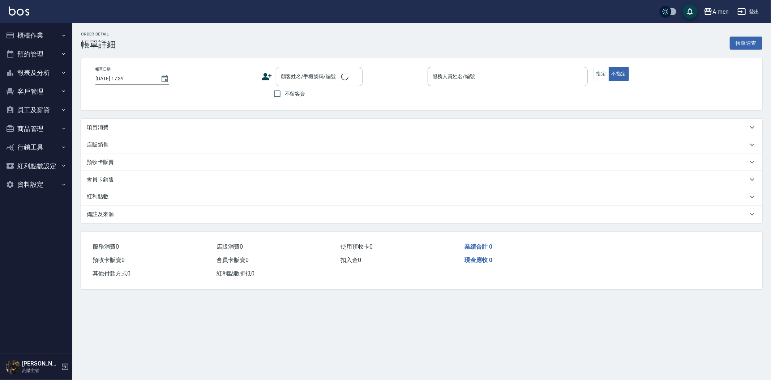
type input "2025/08/14 16:30"
type input "Barber Buzz-004"
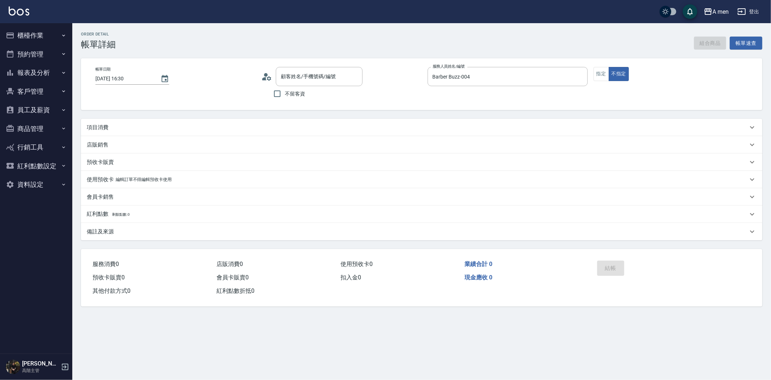
type input "講台語的大哥/12346578900/null"
click at [116, 131] on div "項目消費" at bounding box center [421, 127] width 681 height 17
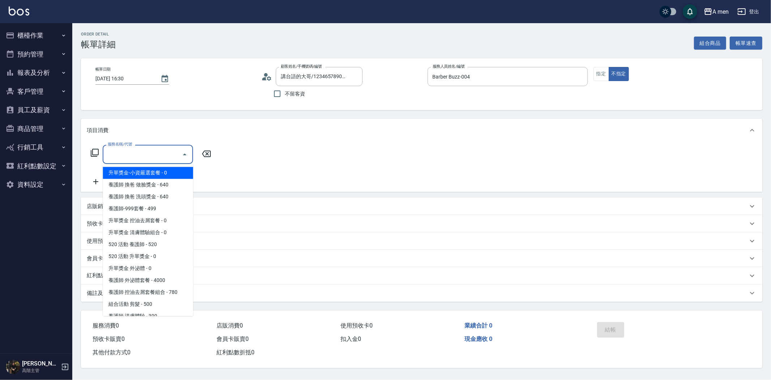
click at [125, 154] on input "服務名稱/代號" at bounding box center [142, 154] width 73 height 13
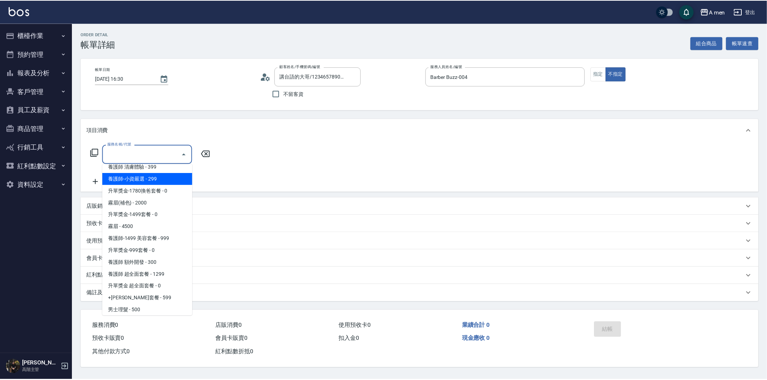
scroll to position [281, 0]
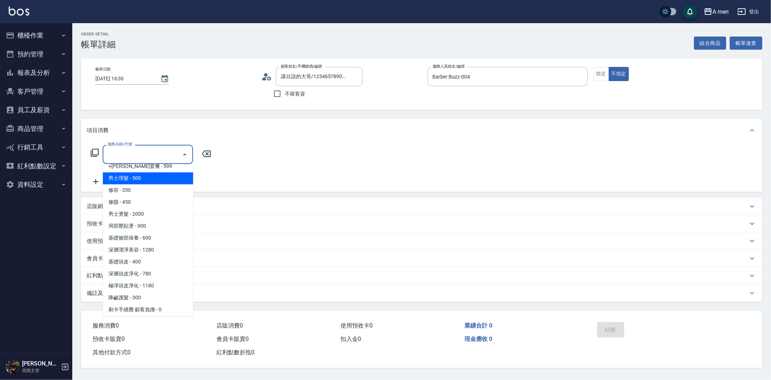
click at [143, 175] on span "男士理髮 - 500" at bounding box center [148, 178] width 90 height 12
type input "男士理髮(A01)"
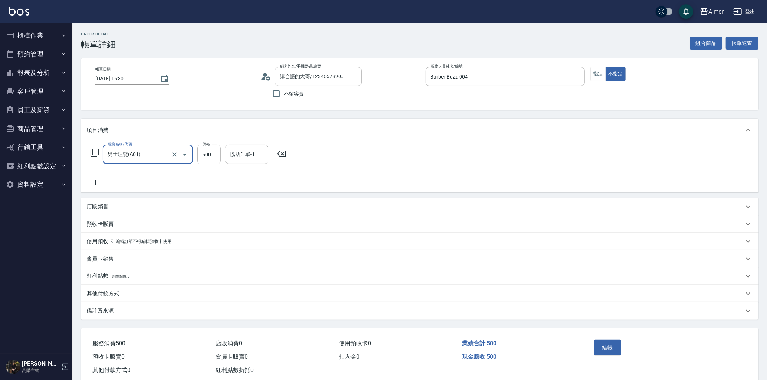
click at [91, 188] on div "服務名稱/代號 男士理髮(A01) 服務名稱/代號 價格 500 價格 協助升單-1 協助升單-1" at bounding box center [420, 167] width 678 height 50
click at [93, 180] on icon at bounding box center [96, 181] width 18 height 9
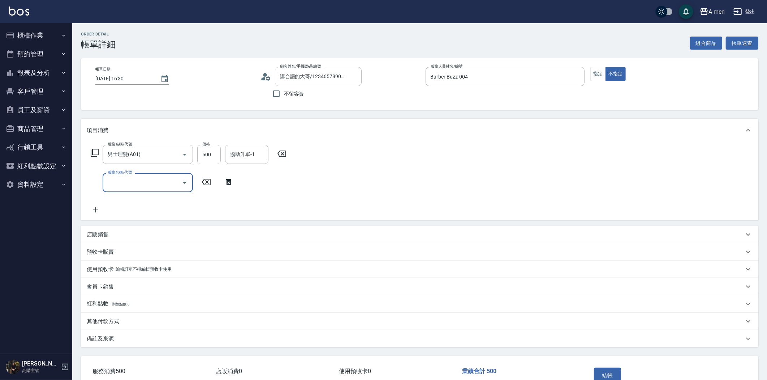
click at [146, 181] on input "服務名稱/代號" at bounding box center [142, 182] width 73 height 13
click at [92, 233] on p "店販銷售" at bounding box center [98, 235] width 22 height 8
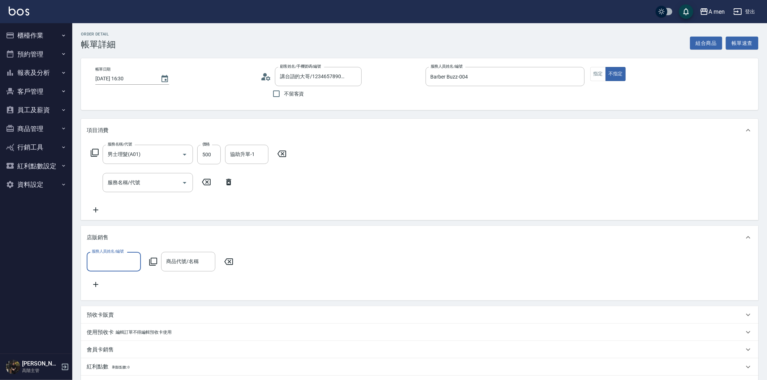
scroll to position [0, 0]
click at [116, 258] on input "服務人員姓名/編號" at bounding box center [114, 261] width 48 height 13
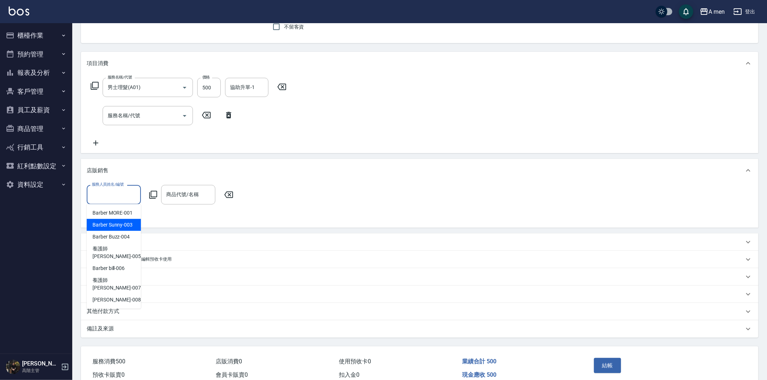
scroll to position [80, 0]
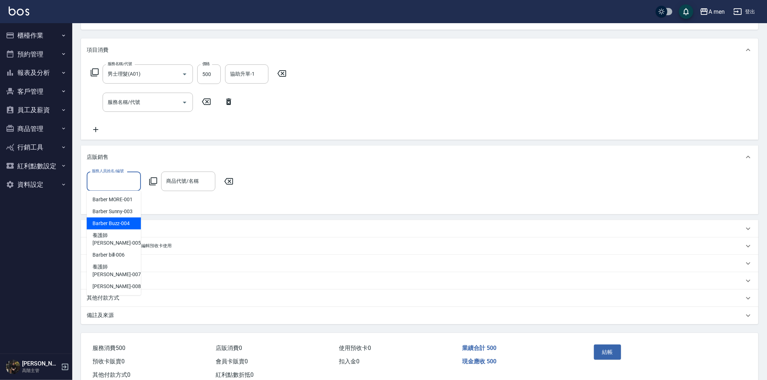
click at [114, 218] on div "Barber Buzz -004" at bounding box center [114, 223] width 54 height 12
type input "Barber Buzz-004"
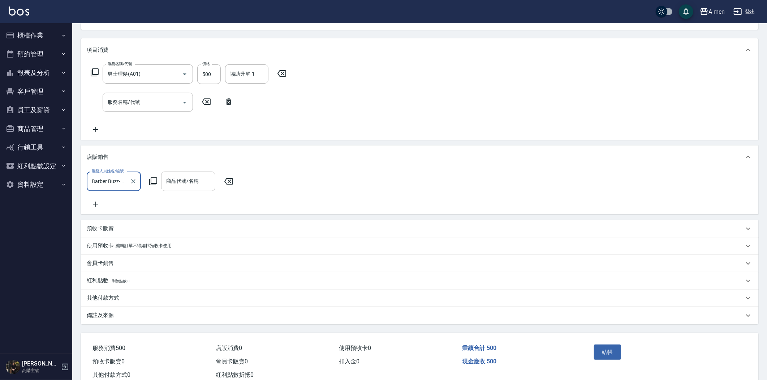
click at [174, 181] on input "商品代號/名稱" at bounding box center [188, 181] width 48 height 13
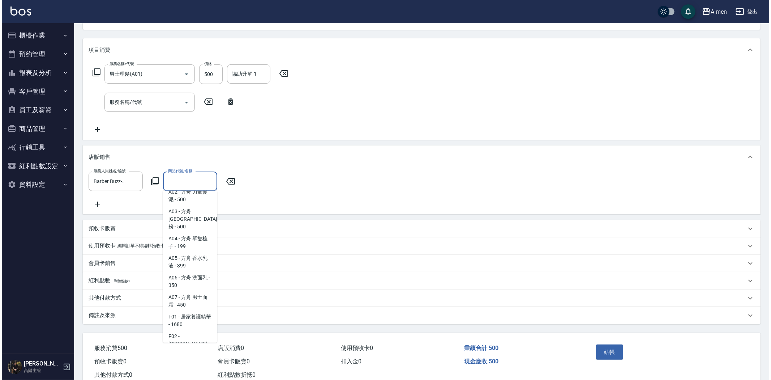
scroll to position [0, 0]
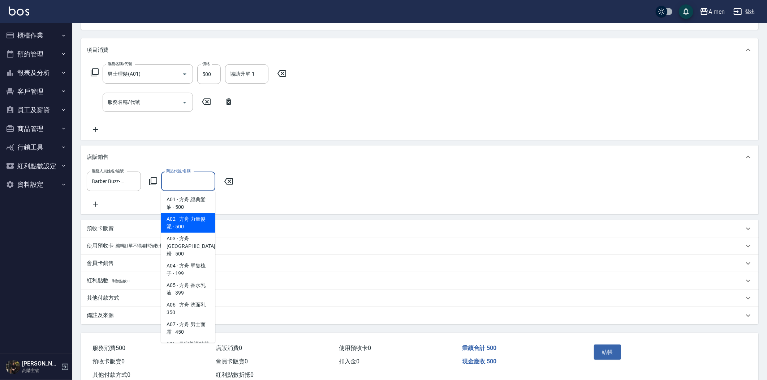
click at [196, 223] on span "A02 - 方舟 力量髮泥 - 500" at bounding box center [188, 223] width 54 height 20
type input "方舟 力量髮泥"
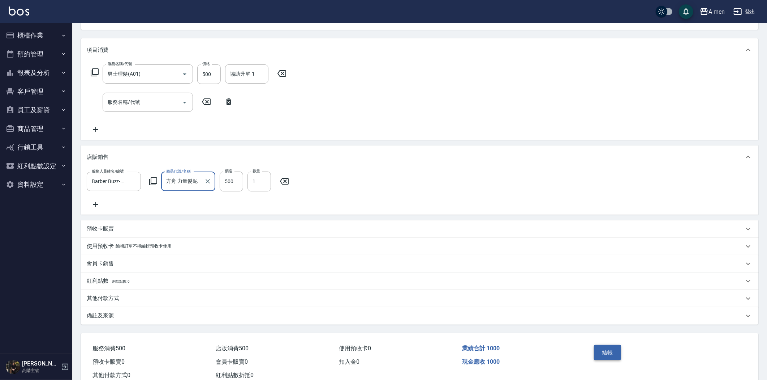
click at [607, 360] on button "結帳" at bounding box center [607, 351] width 27 height 15
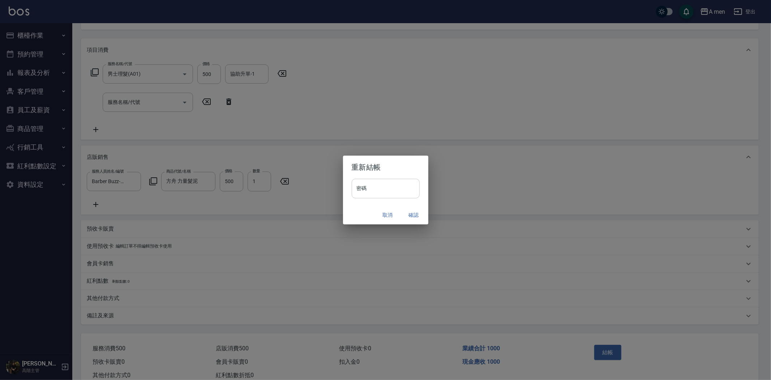
click at [409, 185] on input "密碼" at bounding box center [386, 189] width 68 height 20
type input "****"
click at [416, 214] on button "確認" at bounding box center [413, 214] width 23 height 13
